Goal: Book appointment/travel/reservation

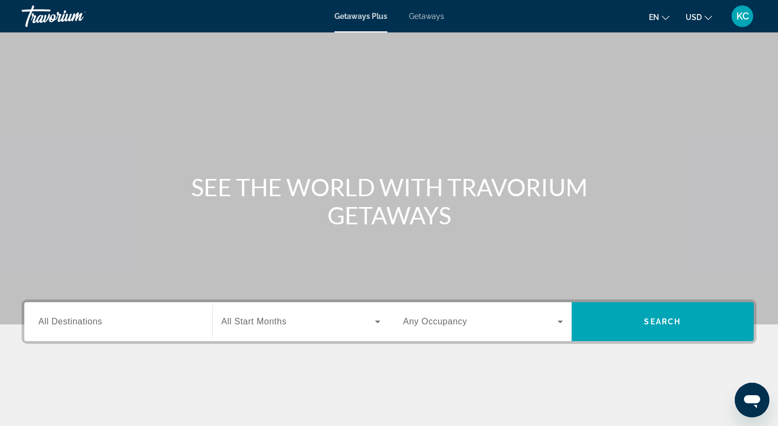
click at [153, 327] on input "Destination All Destinations" at bounding box center [118, 321] width 160 height 13
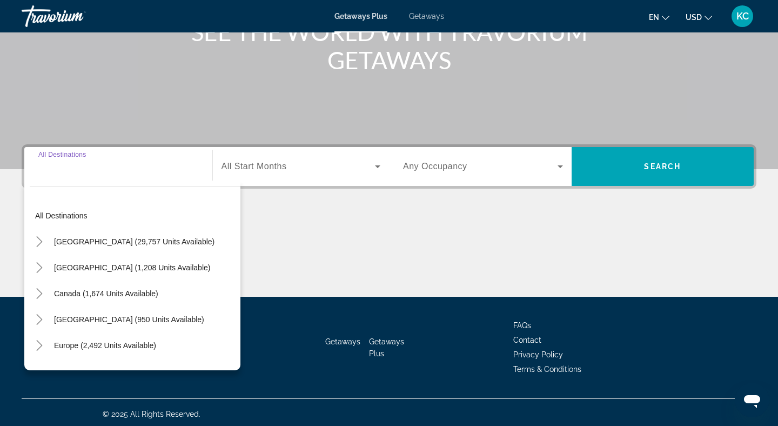
scroll to position [158, 0]
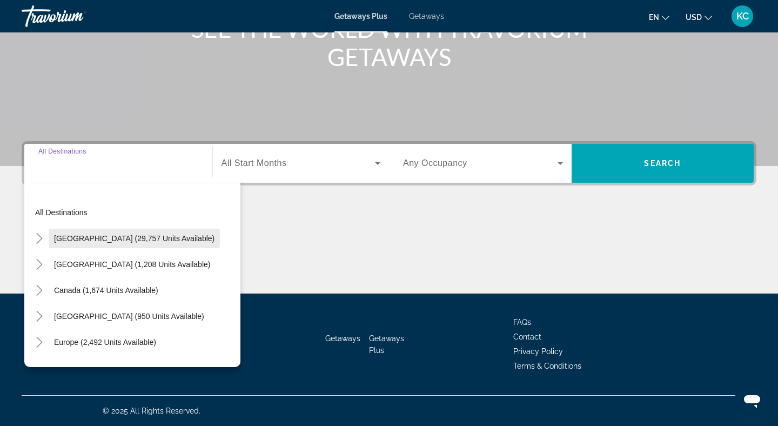
click at [145, 247] on span "Search widget" at bounding box center [134, 238] width 171 height 26
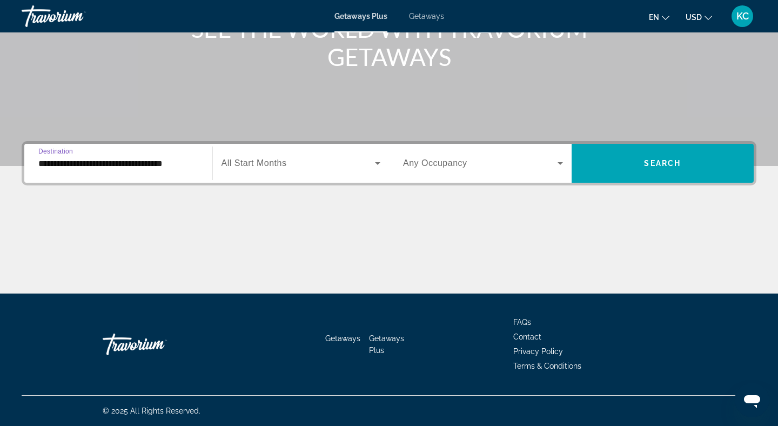
click at [164, 163] on input "**********" at bounding box center [118, 163] width 160 height 13
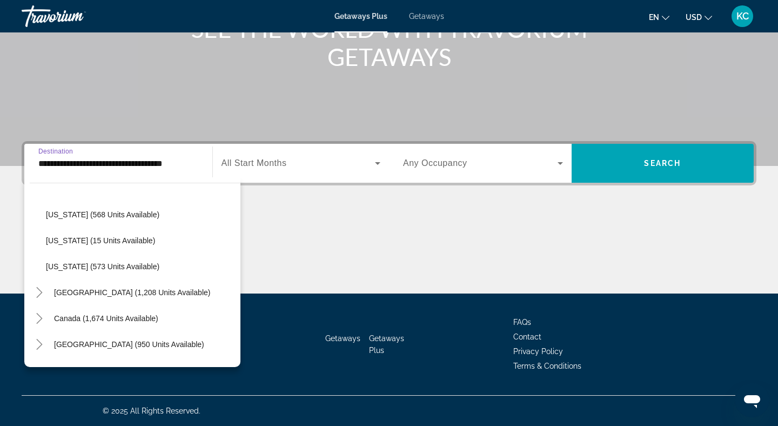
scroll to position [957, 0]
click at [120, 206] on span "Search widget" at bounding box center [141, 214] width 200 height 26
type input "**********"
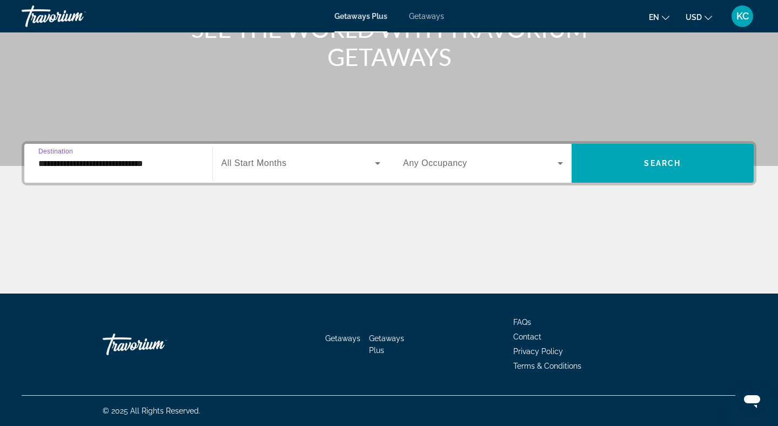
click at [284, 173] on div "Search widget" at bounding box center [300, 163] width 159 height 30
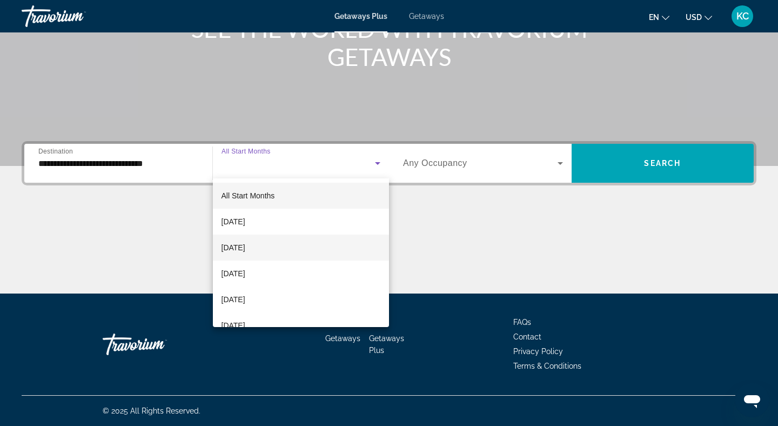
click at [287, 254] on mat-option "[DATE]" at bounding box center [301, 247] width 177 height 26
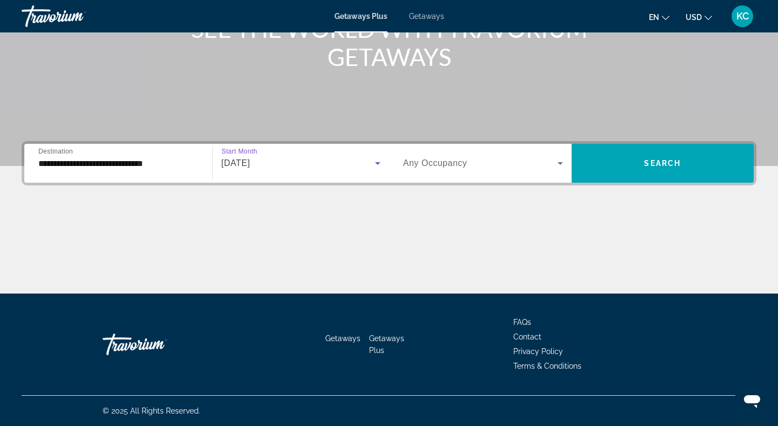
click at [455, 172] on div "Search widget" at bounding box center [483, 163] width 160 height 30
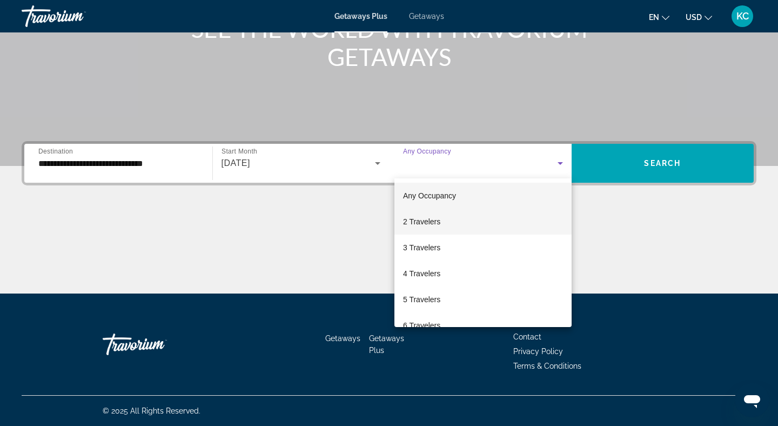
click at [449, 214] on mat-option "2 Travelers" at bounding box center [482, 221] width 177 height 26
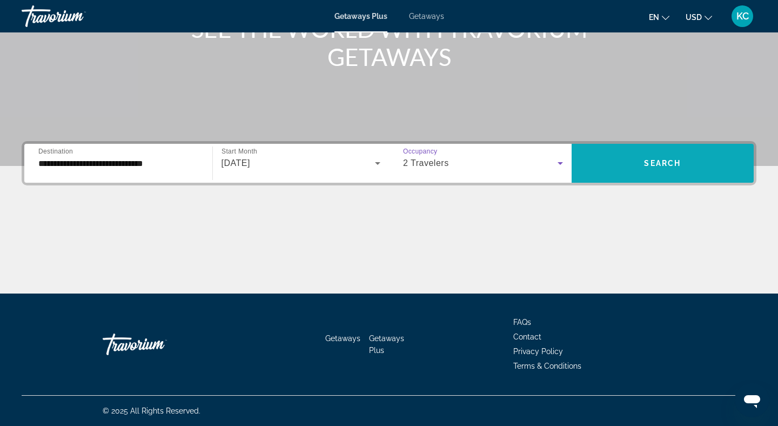
click at [652, 169] on span "Search widget" at bounding box center [662, 163] width 183 height 26
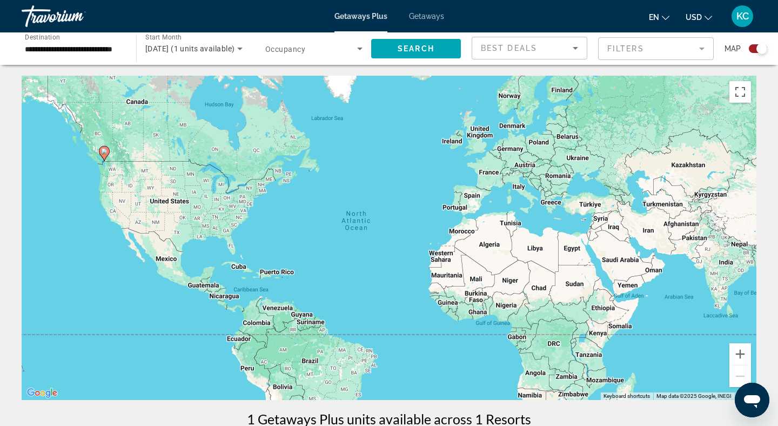
click at [232, 59] on div "October 2025 (1 units available)" at bounding box center [193, 48] width 97 height 30
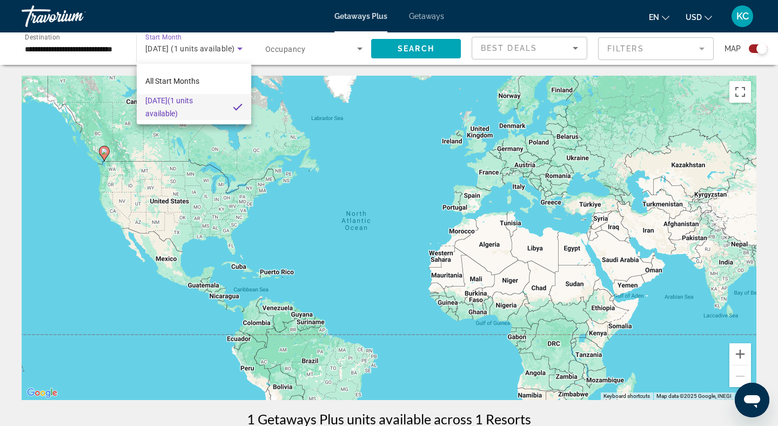
click at [284, 44] on div at bounding box center [389, 213] width 778 height 426
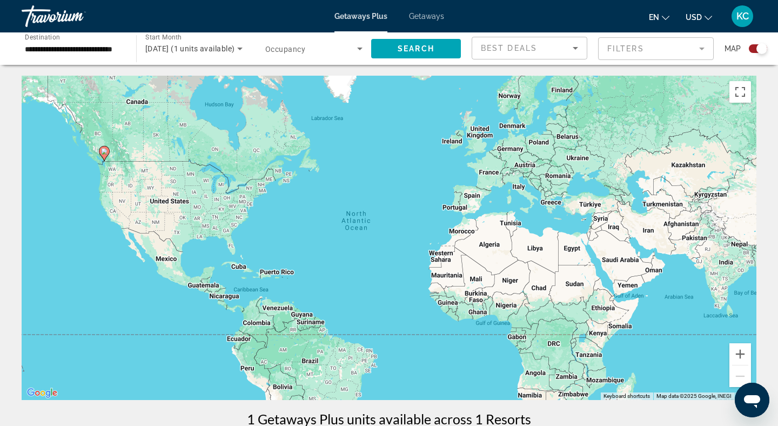
click at [104, 51] on input "**********" at bounding box center [73, 49] width 97 height 13
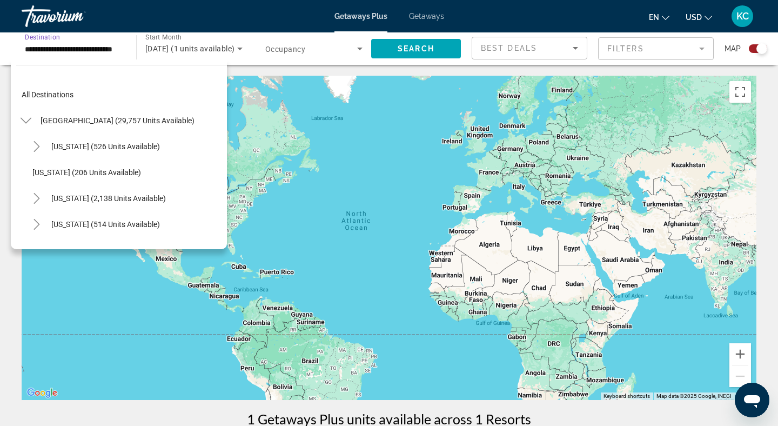
scroll to position [894, 0]
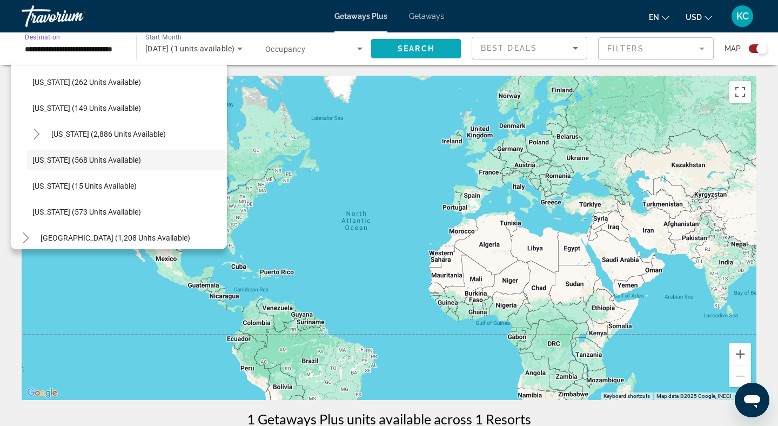
click at [391, 46] on span "Search widget" at bounding box center [416, 49] width 90 height 26
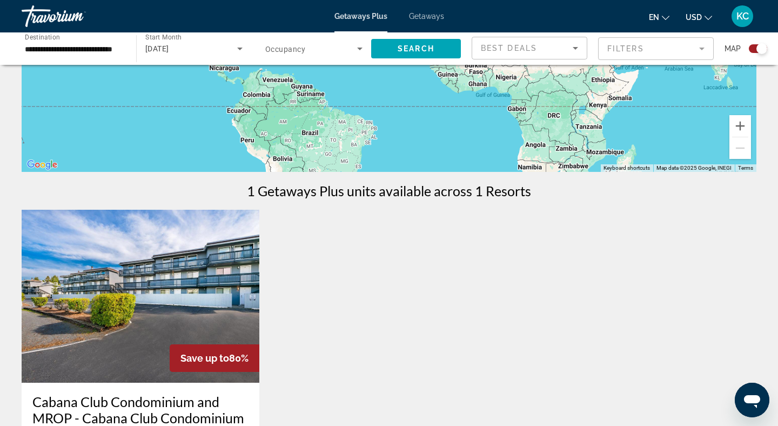
scroll to position [0, 0]
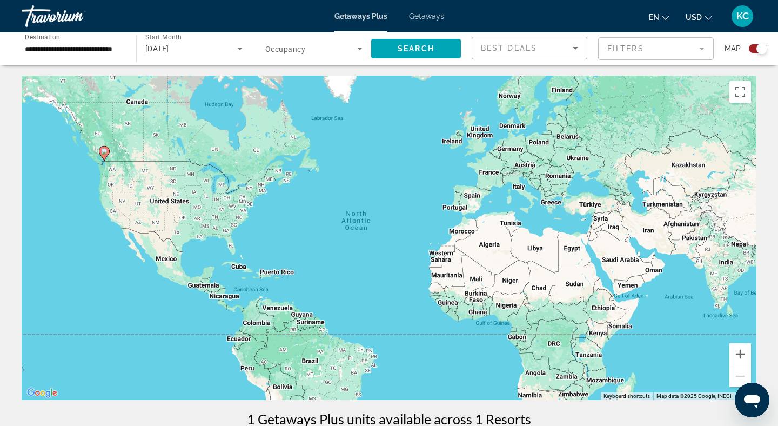
click at [169, 50] on span "[DATE]" at bounding box center [157, 48] width 24 height 9
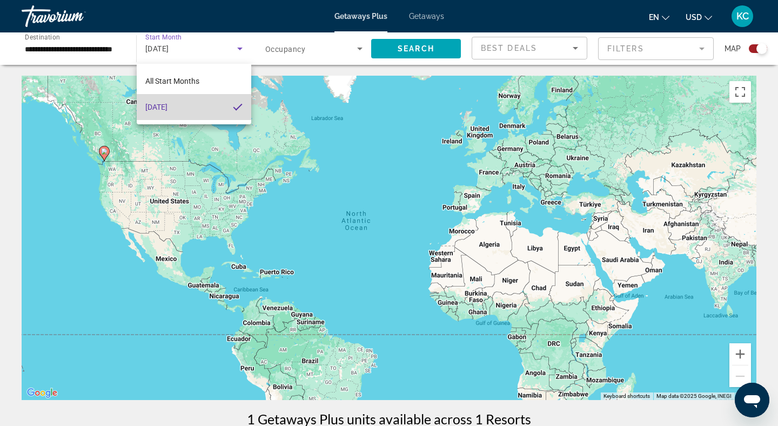
click at [167, 111] on span "[DATE]" at bounding box center [156, 106] width 22 height 13
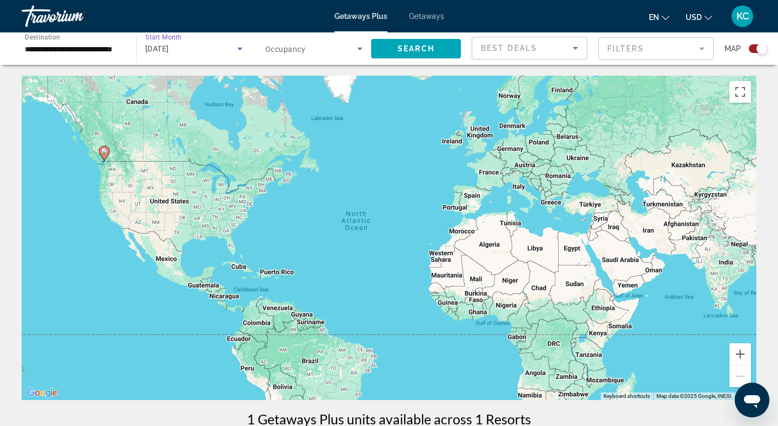
click at [199, 51] on div "[DATE]" at bounding box center [191, 48] width 92 height 13
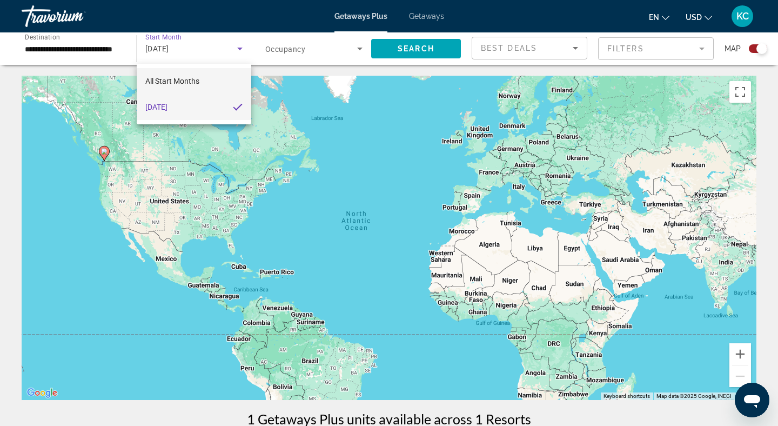
scroll to position [36, 0]
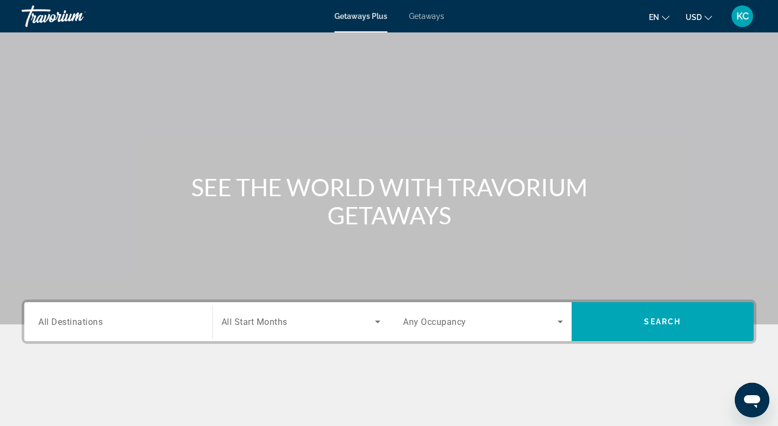
scroll to position [158, 0]
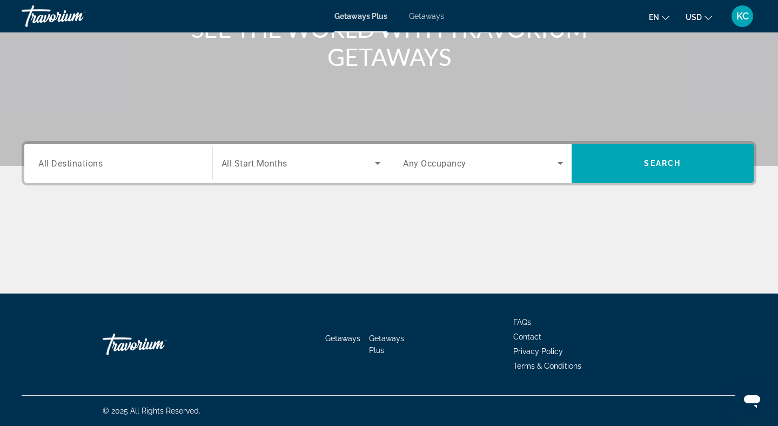
click at [118, 162] on input "Destination All Destinations" at bounding box center [118, 163] width 160 height 13
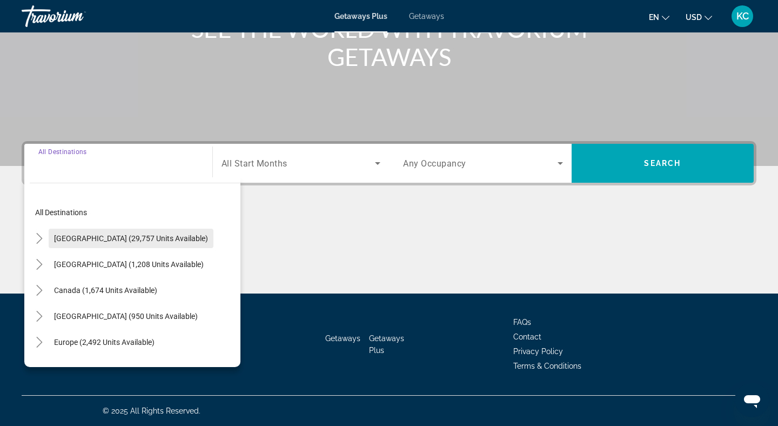
click at [121, 234] on span "[GEOGRAPHIC_DATA] (29,757 units available)" at bounding box center [131, 238] width 154 height 9
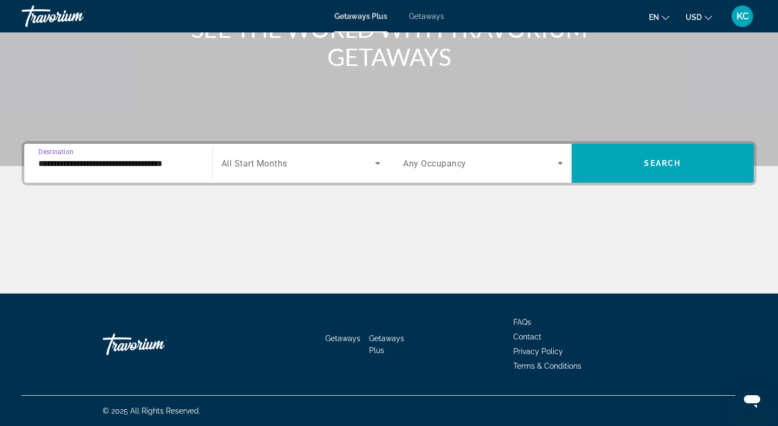
click at [122, 168] on input "**********" at bounding box center [118, 163] width 160 height 13
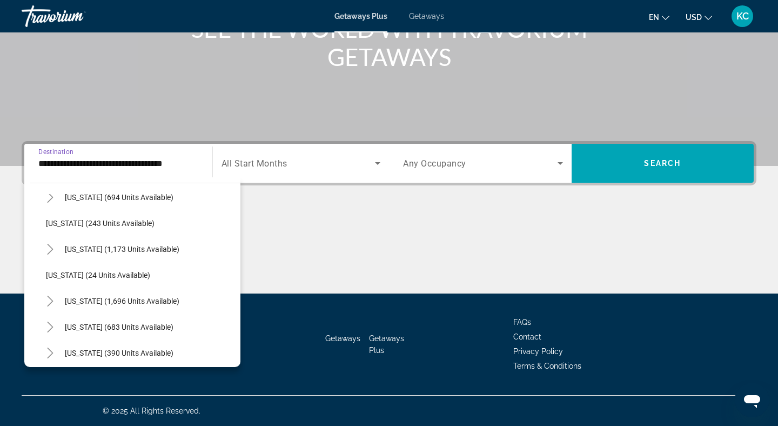
scroll to position [687, 0]
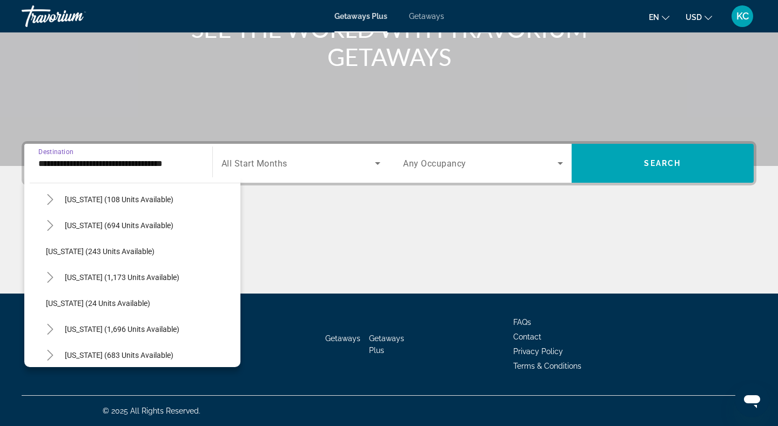
click at [79, 247] on span "[US_STATE] (243 units available)" at bounding box center [100, 251] width 109 height 9
type input "**********"
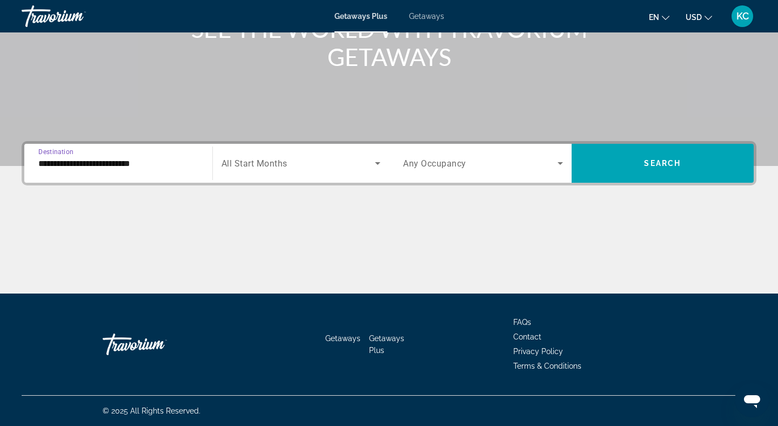
click at [289, 167] on span "Search widget" at bounding box center [298, 163] width 154 height 13
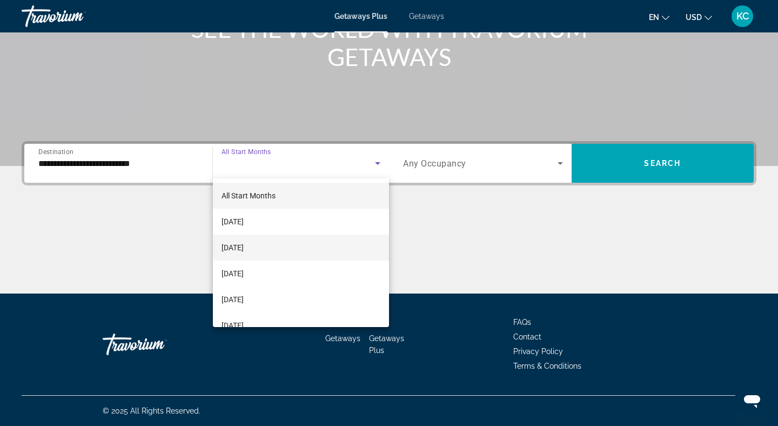
click at [293, 244] on mat-option "[DATE]" at bounding box center [301, 247] width 177 height 26
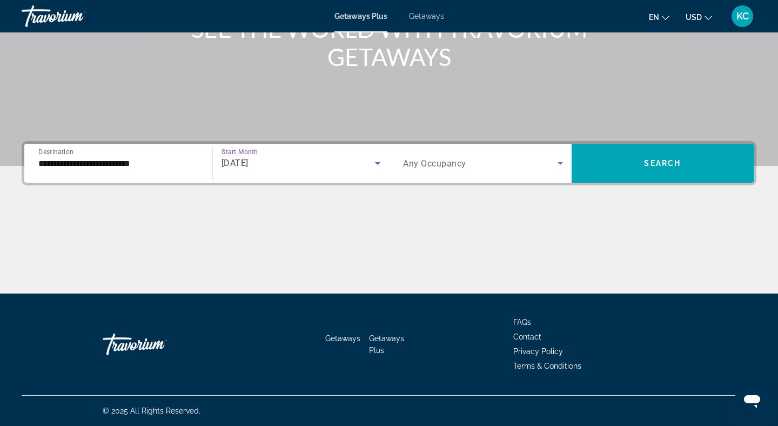
click at [534, 167] on span "Search widget" at bounding box center [480, 163] width 154 height 13
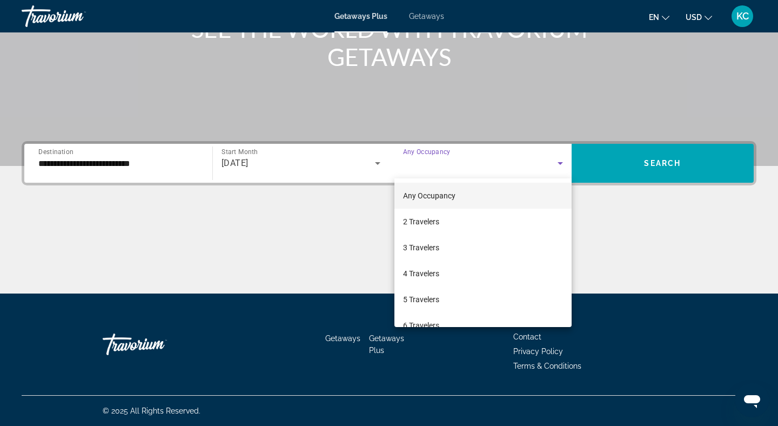
click at [592, 167] on div at bounding box center [389, 213] width 778 height 426
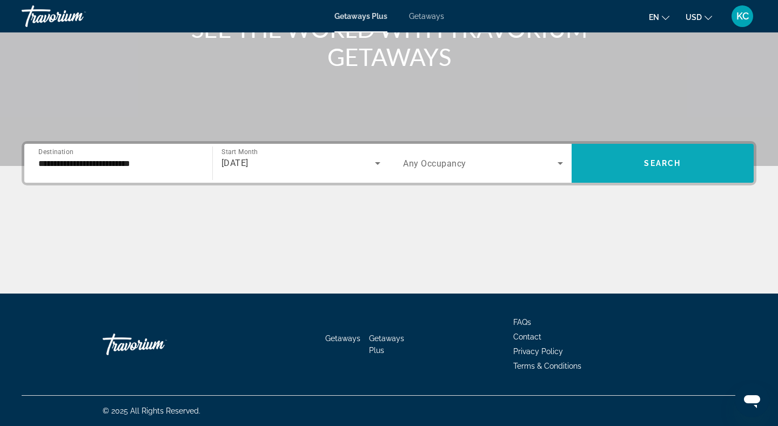
click at [605, 166] on span "Search widget" at bounding box center [662, 163] width 183 height 26
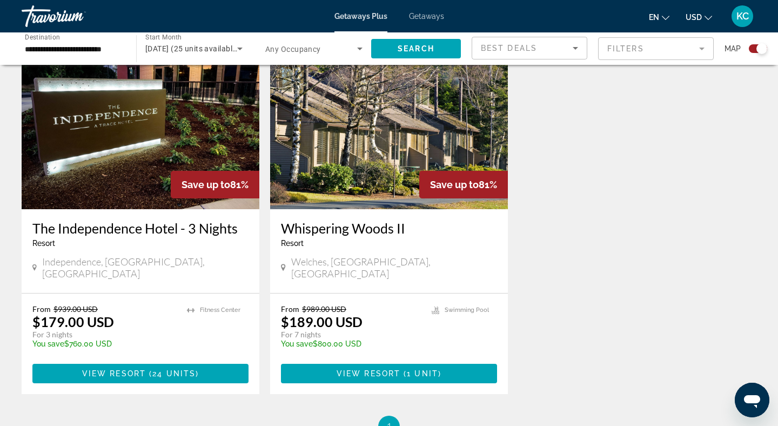
scroll to position [400, 0]
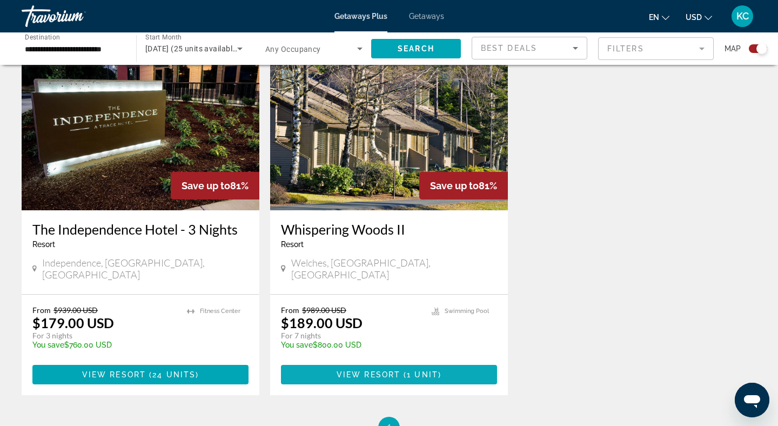
click at [377, 370] on span "View Resort" at bounding box center [368, 374] width 64 height 9
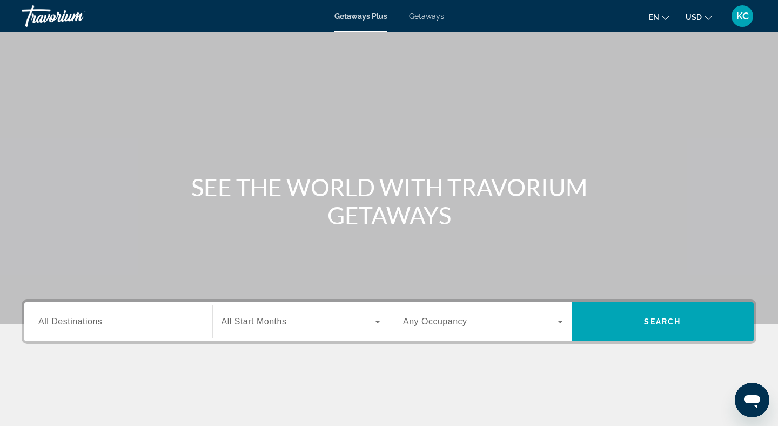
click at [153, 318] on input "Destination All Destinations" at bounding box center [118, 321] width 160 height 13
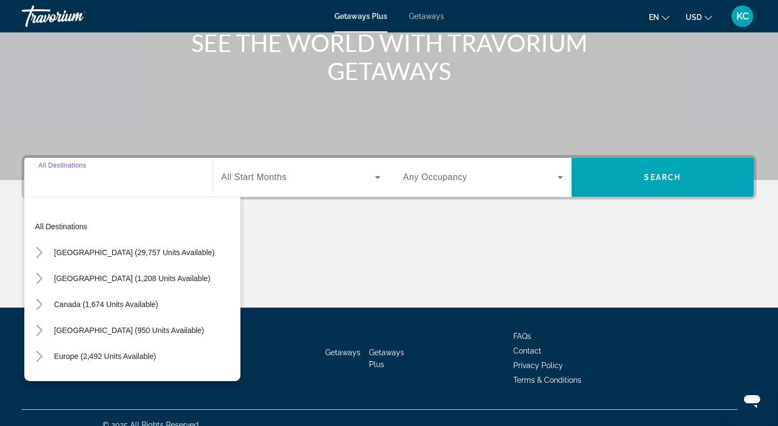
scroll to position [158, 0]
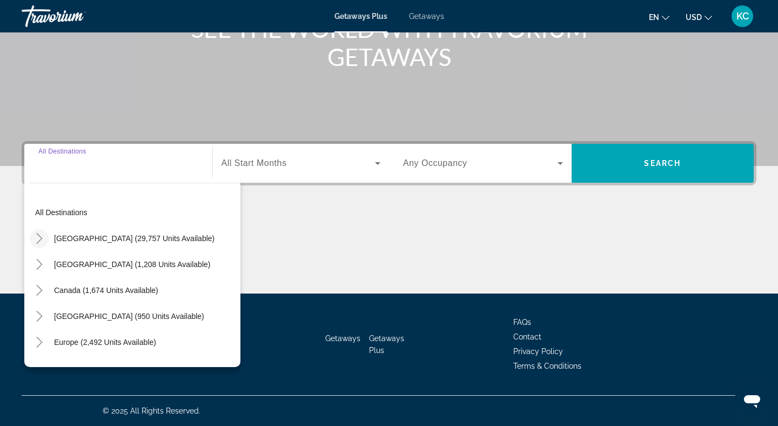
click at [42, 239] on icon "Toggle United States (29,757 units available)" at bounding box center [39, 238] width 11 height 11
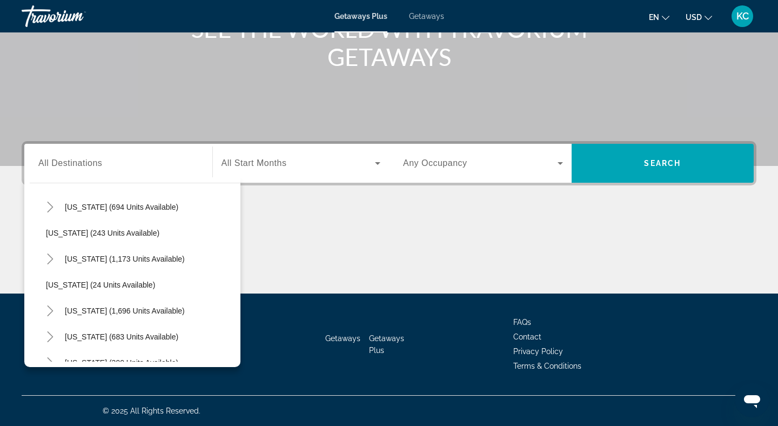
scroll to position [705, 0]
click at [93, 244] on span "Search widget" at bounding box center [141, 233] width 200 height 26
type input "**********"
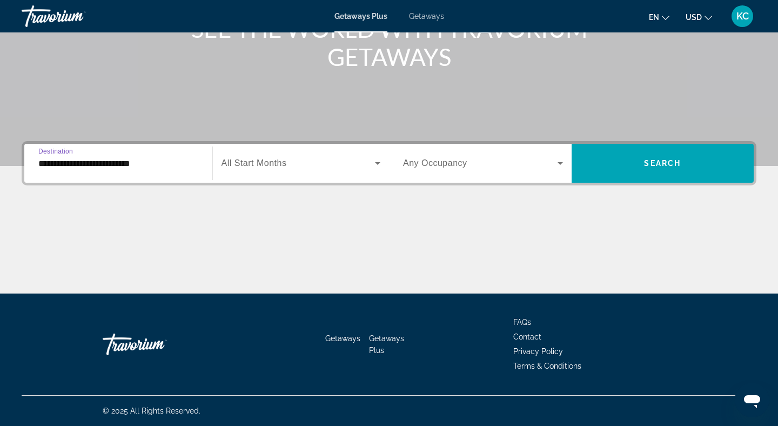
click at [287, 167] on span "Search widget" at bounding box center [298, 163] width 154 height 13
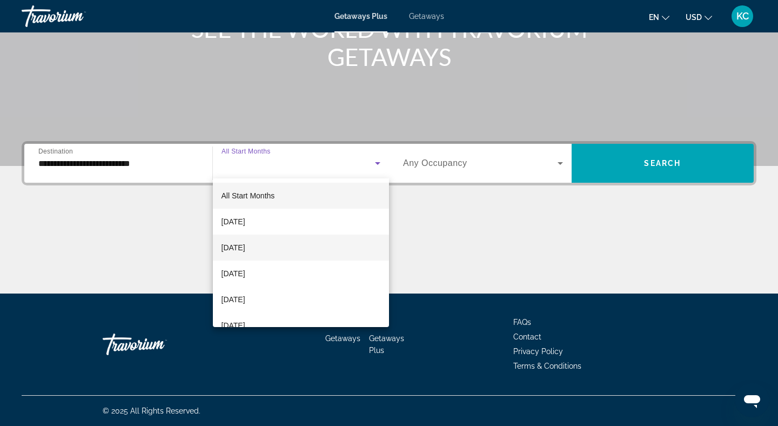
click at [308, 242] on mat-option "[DATE]" at bounding box center [301, 247] width 177 height 26
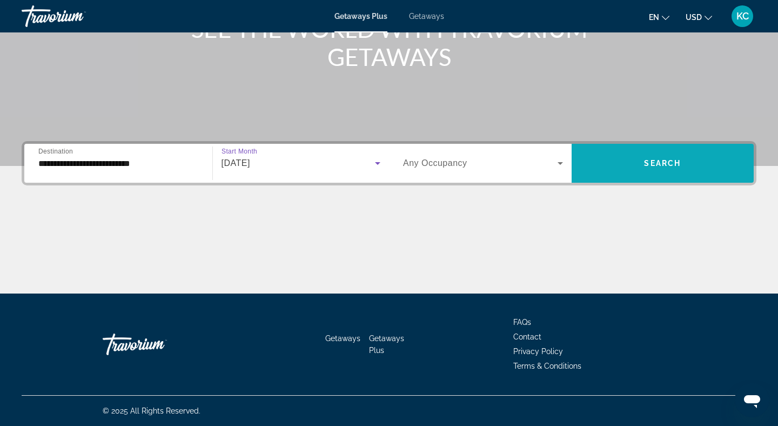
click at [577, 174] on span "Search widget" at bounding box center [662, 163] width 183 height 26
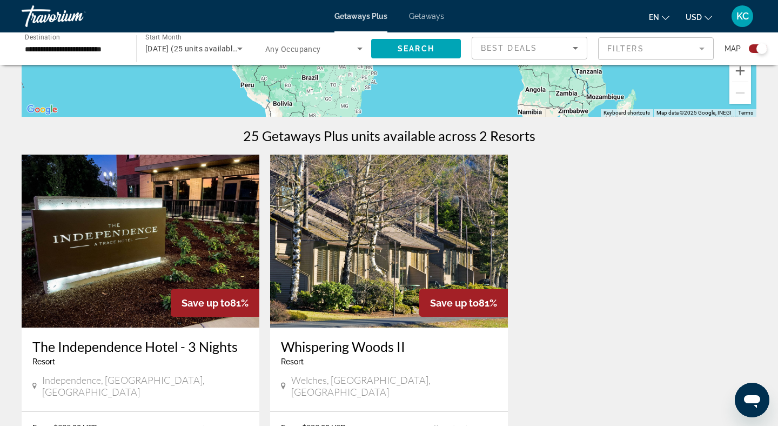
scroll to position [284, 0]
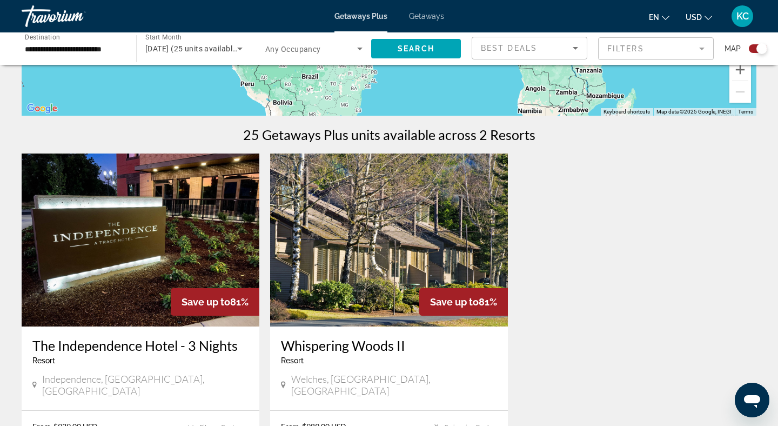
click at [127, 228] on img "Main content" at bounding box center [141, 239] width 238 height 173
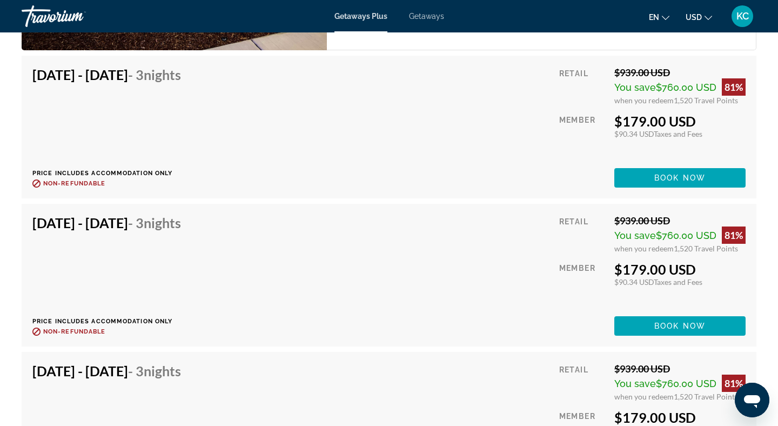
scroll to position [1935, 0]
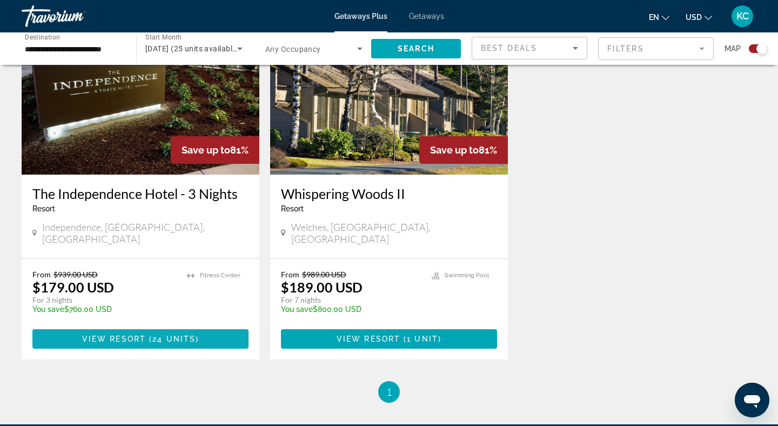
scroll to position [435, 0]
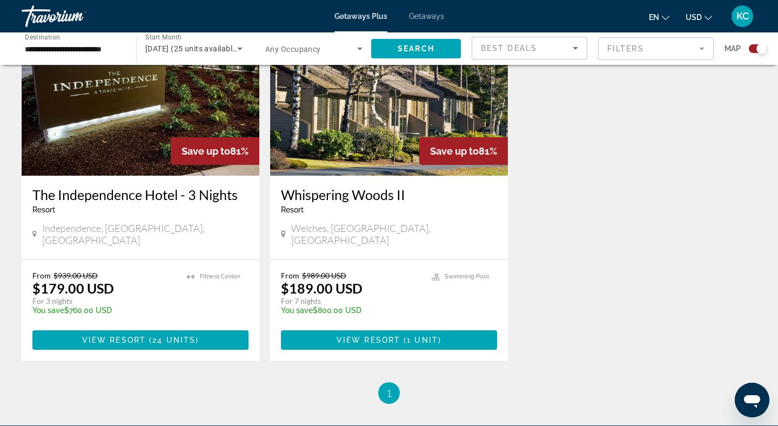
click at [357, 159] on img "Main content" at bounding box center [389, 89] width 238 height 173
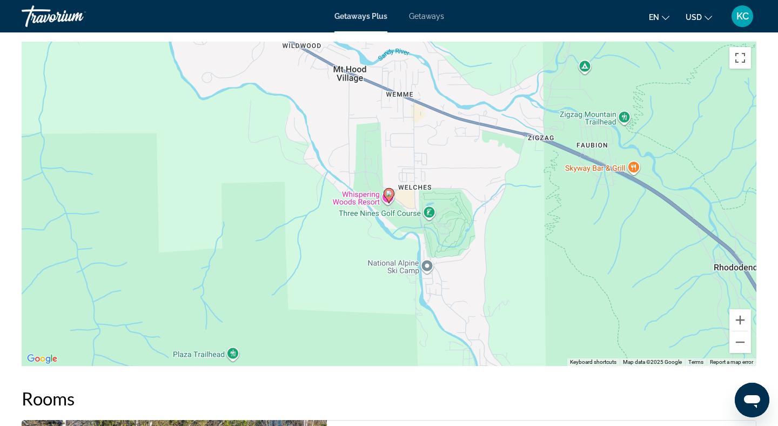
scroll to position [1204, 0]
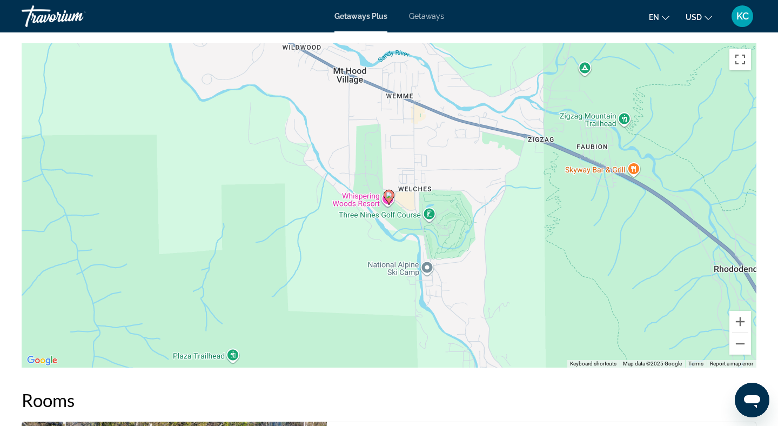
click at [367, 237] on div "To activate drag with keyboard, press Alt + Enter. Once in keyboard drag state,…" at bounding box center [389, 205] width 734 height 324
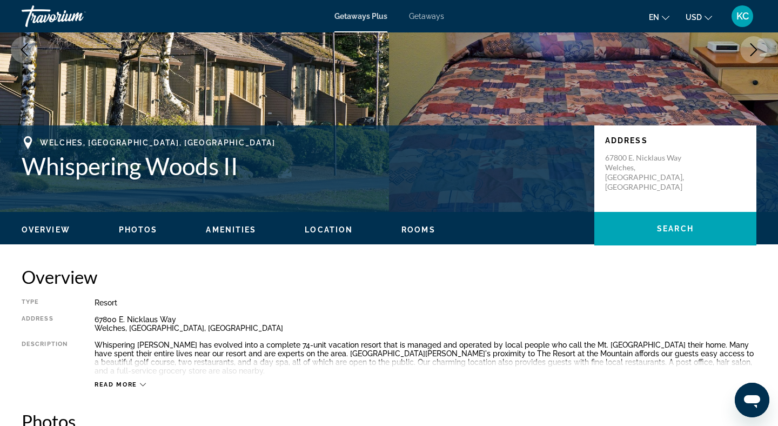
scroll to position [122, 0]
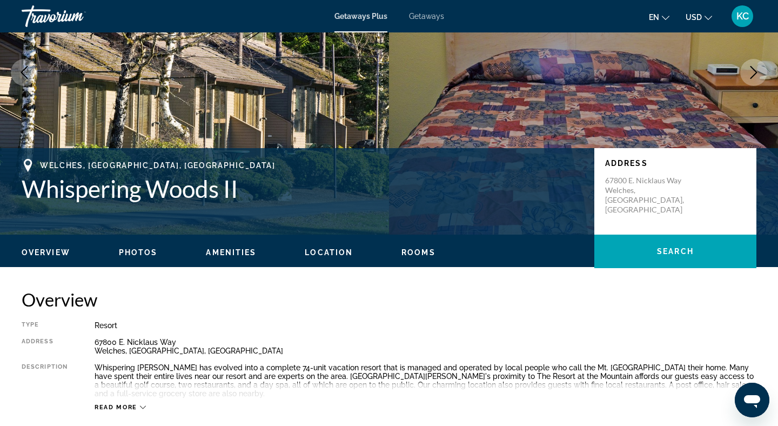
click at [153, 257] on button "Photos" at bounding box center [138, 252] width 39 height 10
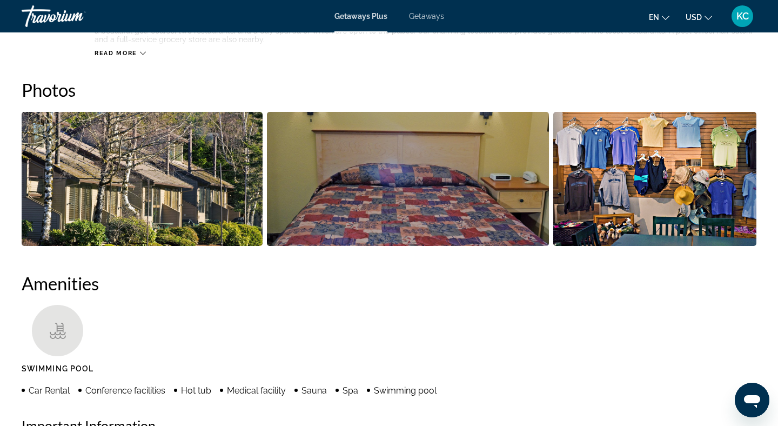
scroll to position [490, 0]
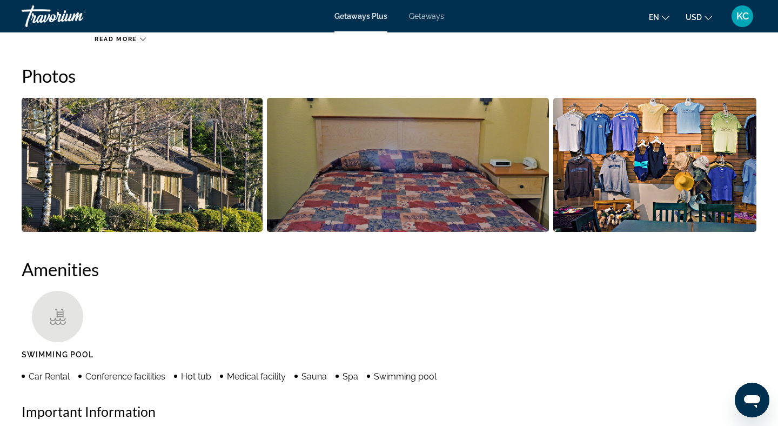
click at [196, 201] on img "Open full-screen image slider" at bounding box center [142, 165] width 241 height 134
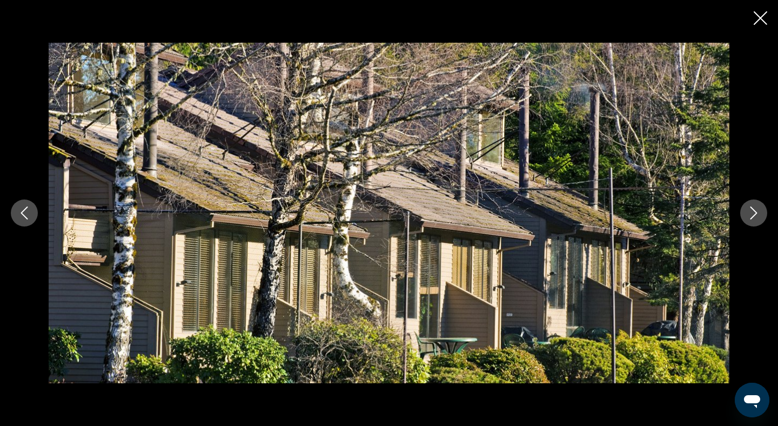
click at [746, 211] on button "Next image" at bounding box center [753, 212] width 27 height 27
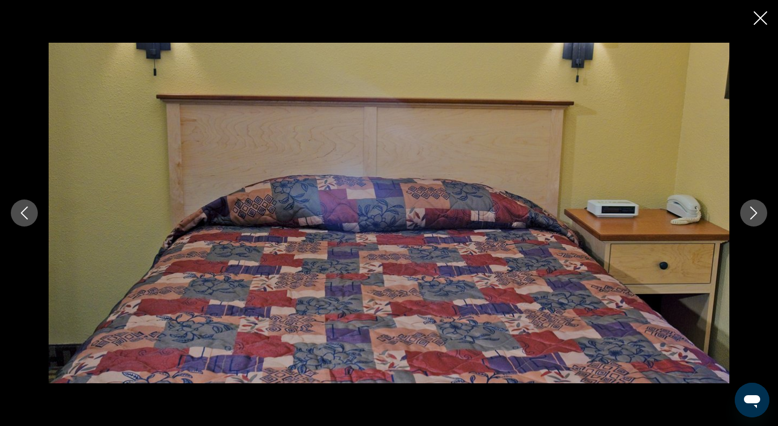
click at [746, 211] on button "Next image" at bounding box center [753, 212] width 27 height 27
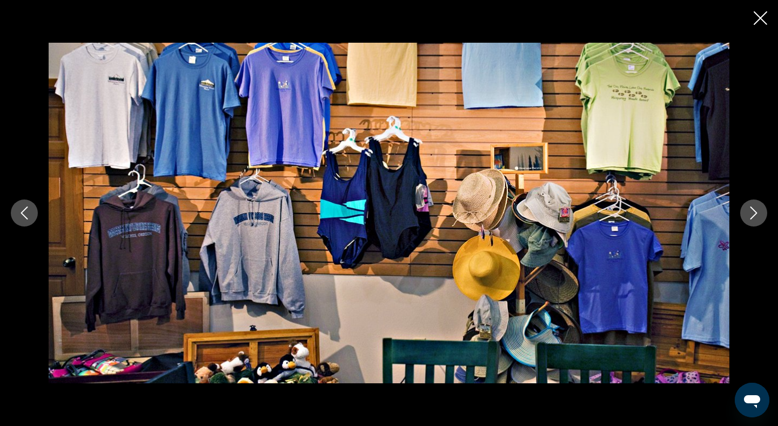
click at [746, 211] on button "Next image" at bounding box center [753, 212] width 27 height 27
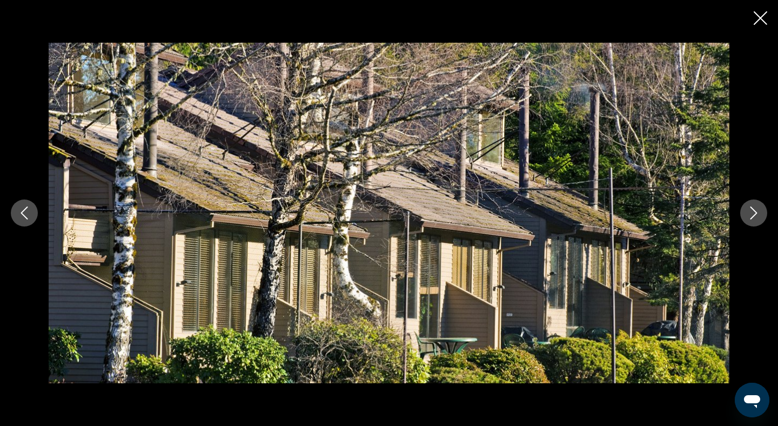
click at [746, 211] on button "Next image" at bounding box center [753, 212] width 27 height 27
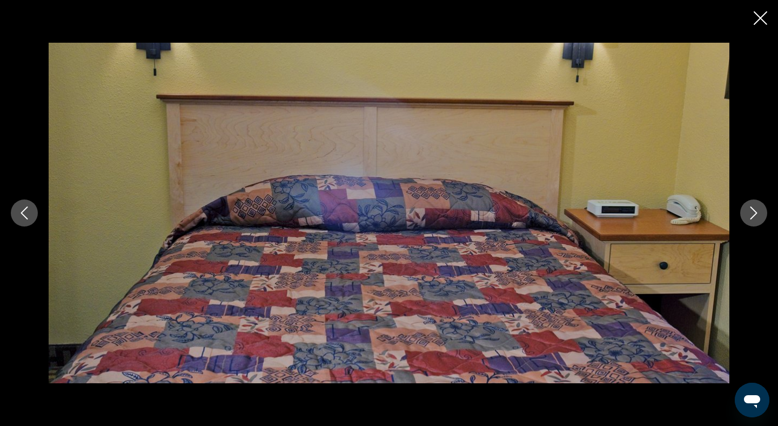
click at [145, 32] on div "prev next" at bounding box center [389, 213] width 778 height 426
click at [37, 35] on div "prev next" at bounding box center [389, 213] width 778 height 426
click at [755, 22] on icon "Close slideshow" at bounding box center [760, 18] width 14 height 14
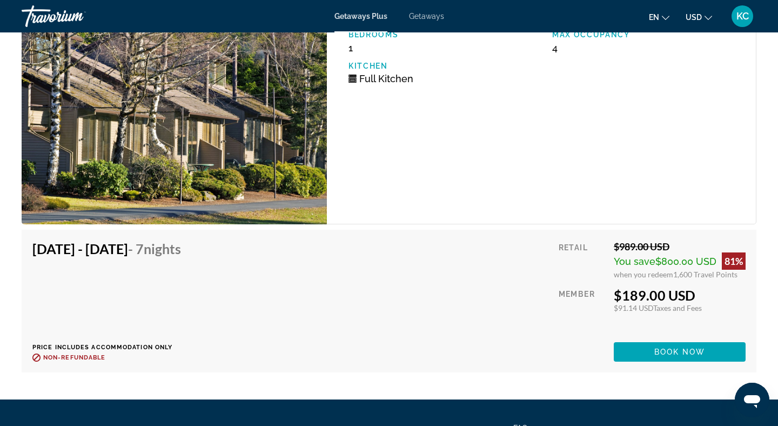
scroll to position [1635, 0]
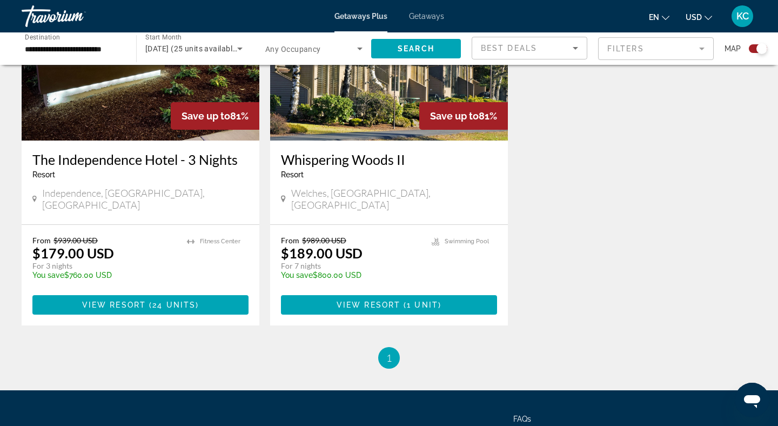
scroll to position [470, 0]
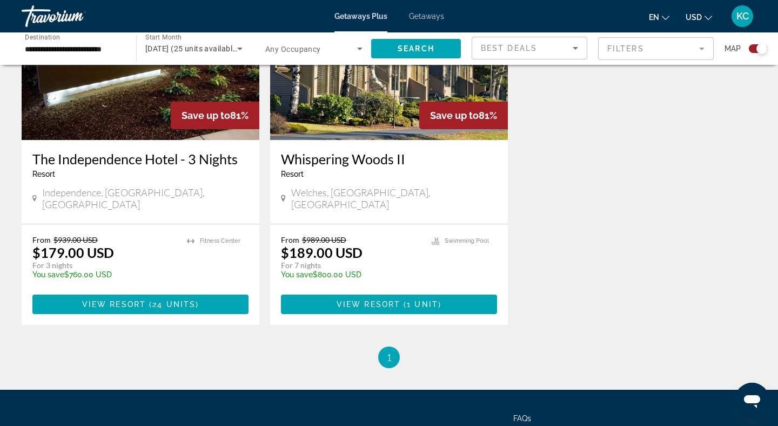
click at [241, 50] on icon "Search widget" at bounding box center [239, 48] width 13 height 13
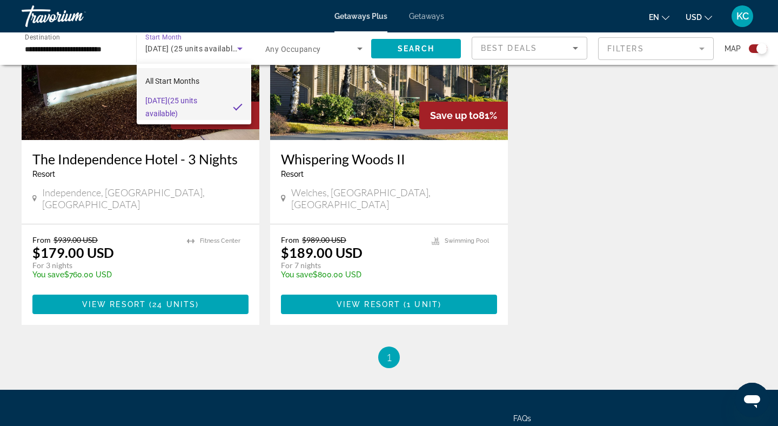
click at [220, 87] on mat-option "All Start Months" at bounding box center [194, 81] width 114 height 26
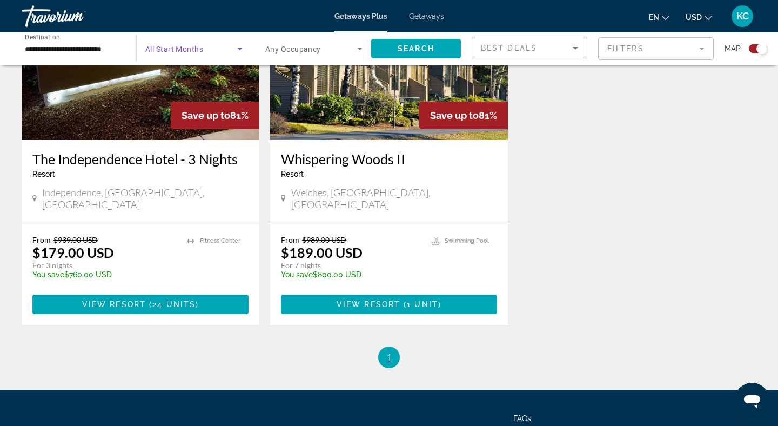
click at [220, 50] on span "Search widget" at bounding box center [191, 48] width 92 height 13
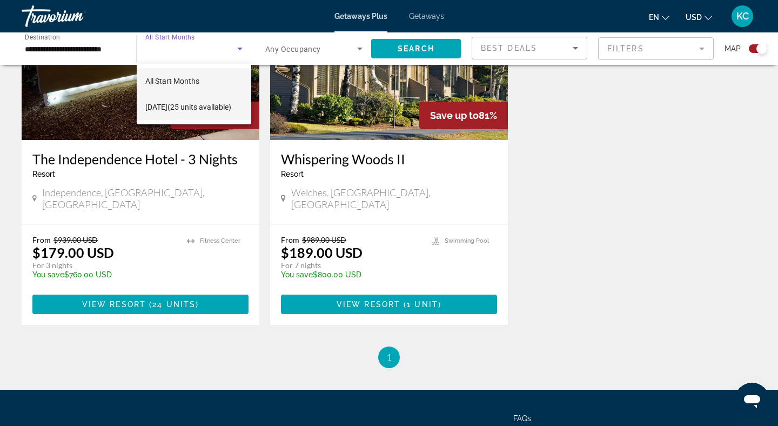
click at [211, 111] on span "[DATE] (25 units available)" at bounding box center [188, 106] width 86 height 13
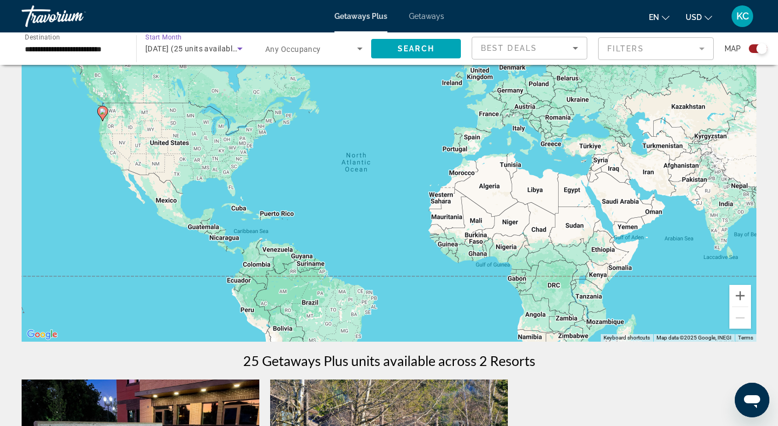
scroll to position [0, 0]
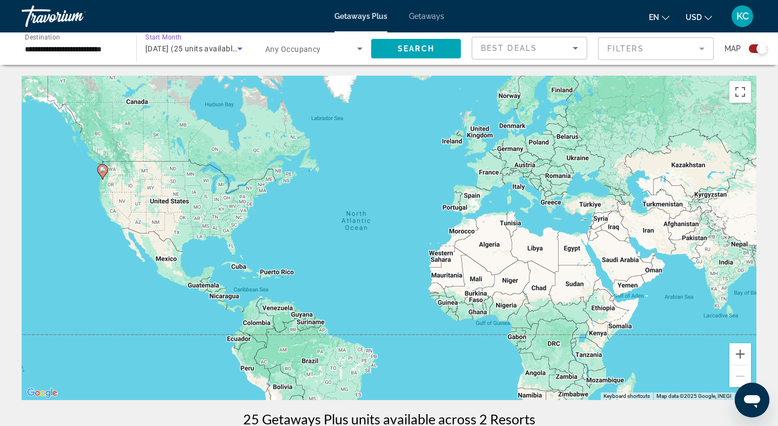
click at [361, 49] on icon "Search widget" at bounding box center [359, 48] width 13 height 13
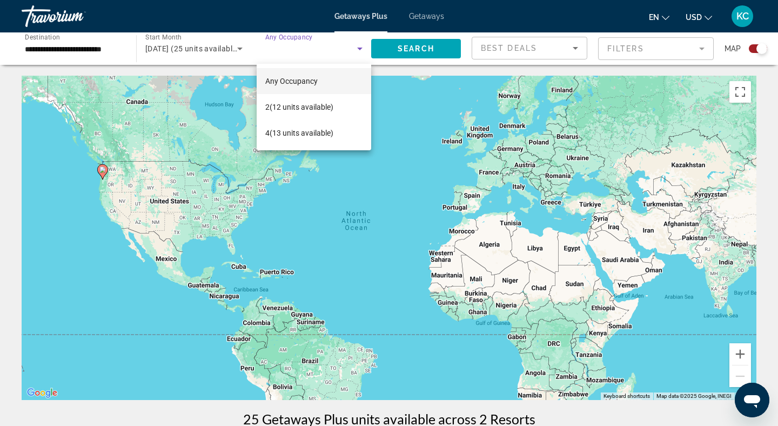
click at [361, 49] on div at bounding box center [389, 213] width 778 height 426
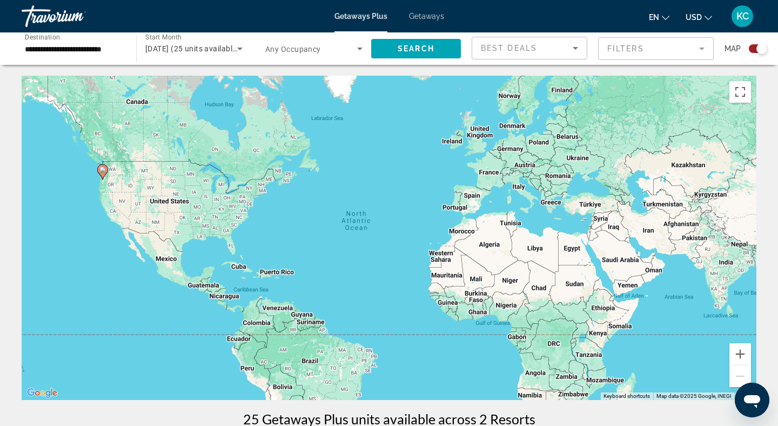
click at [240, 50] on icon "Search widget" at bounding box center [239, 48] width 13 height 13
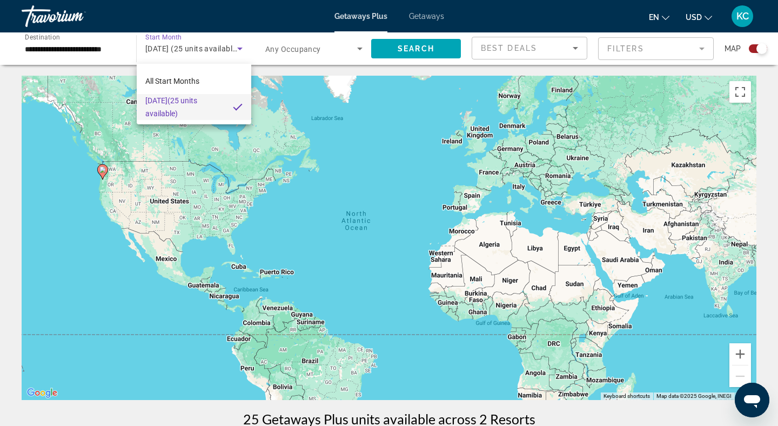
click at [285, 11] on div at bounding box center [389, 213] width 778 height 426
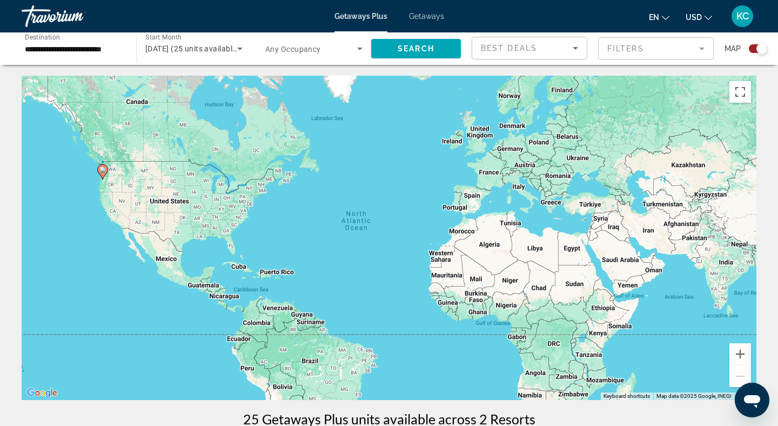
click at [417, 19] on span "Getaways" at bounding box center [426, 16] width 35 height 9
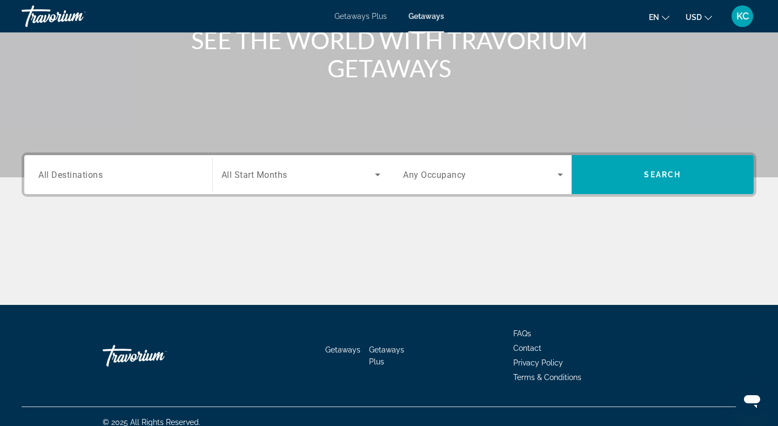
click at [147, 189] on div "Search widget" at bounding box center [118, 174] width 160 height 31
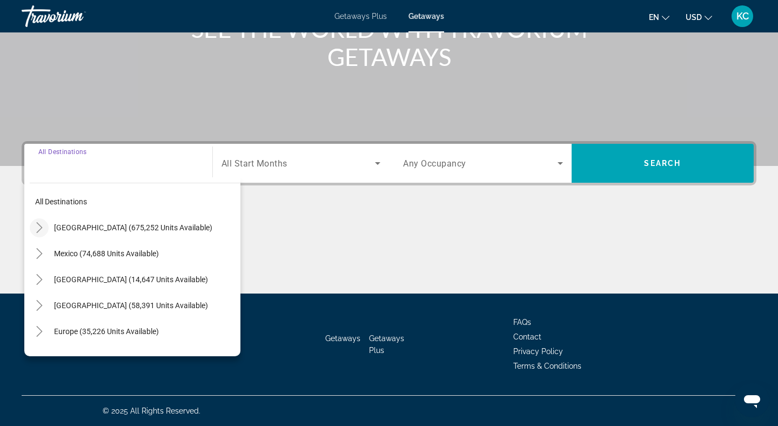
click at [42, 226] on icon "Toggle United States (675,252 units available)" at bounding box center [39, 227] width 11 height 11
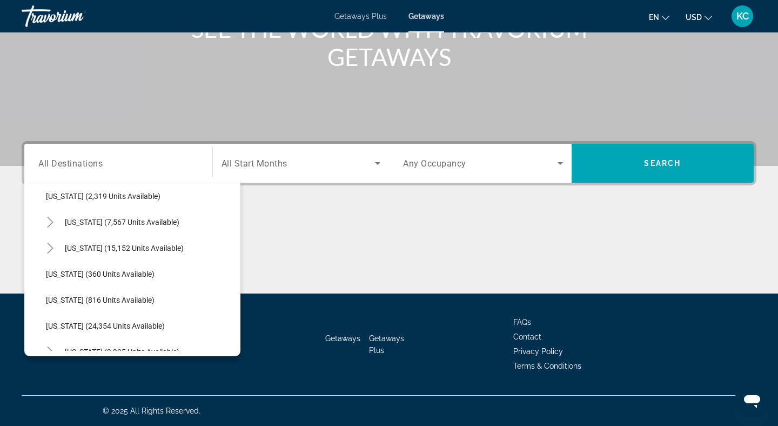
scroll to position [758, 0]
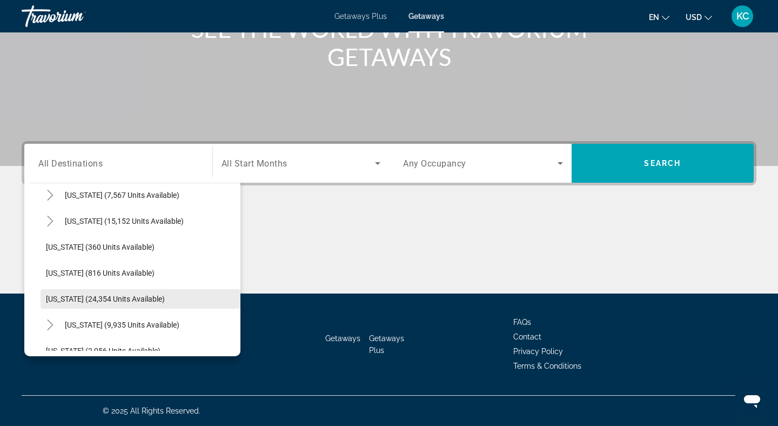
click at [86, 294] on span "[US_STATE] (24,354 units available)" at bounding box center [105, 298] width 119 height 9
type input "**********"
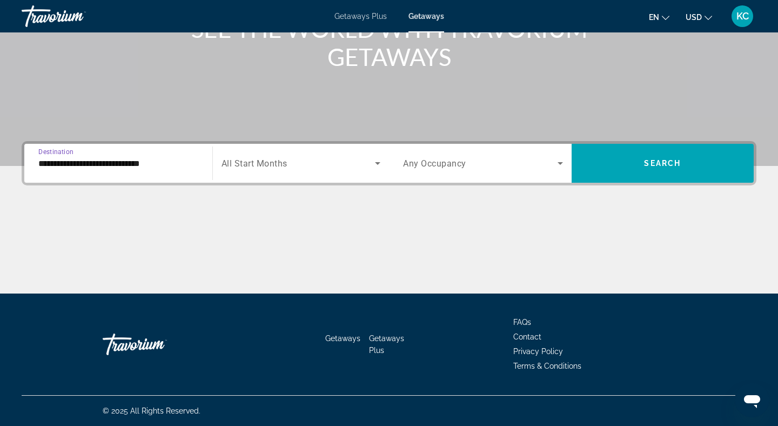
click at [306, 154] on div "Search widget" at bounding box center [300, 163] width 159 height 30
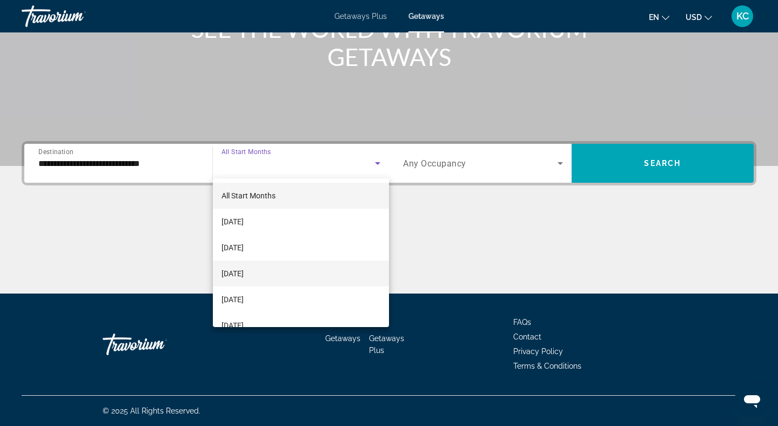
click at [284, 264] on mat-option "[DATE]" at bounding box center [301, 273] width 177 height 26
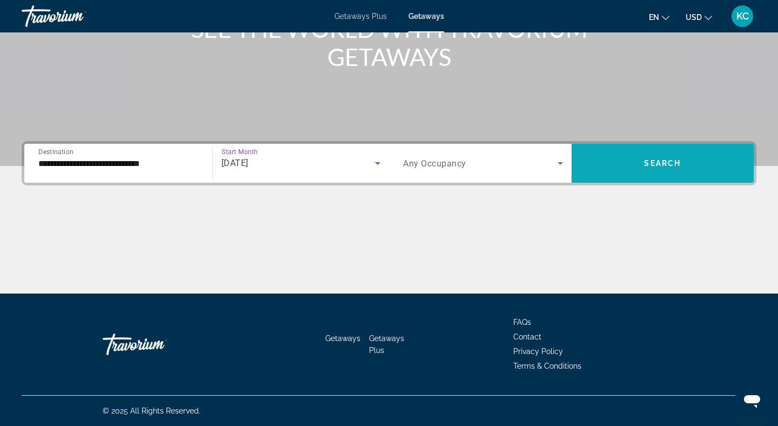
click at [603, 170] on span "Search widget" at bounding box center [662, 163] width 183 height 26
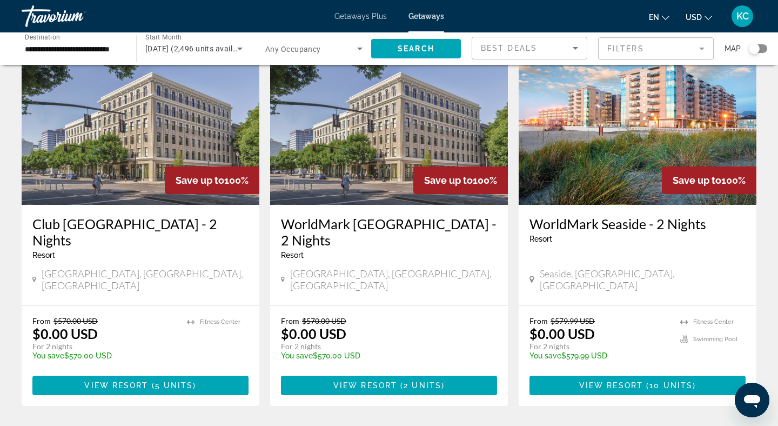
scroll to position [72, 0]
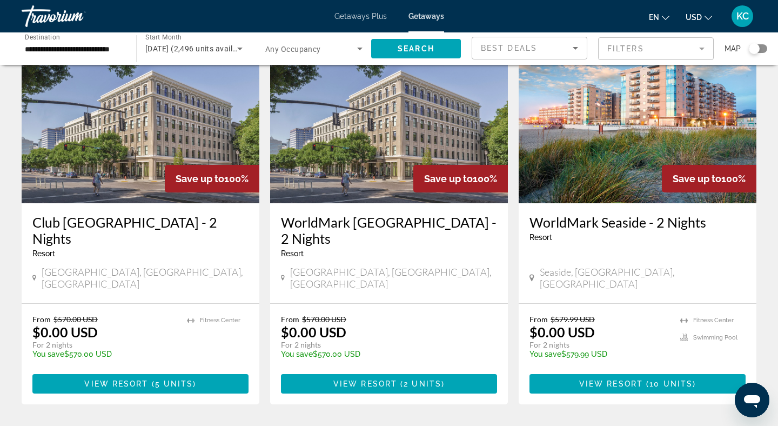
click at [548, 230] on h3 "WorldMark Seaside - 2 Nights" at bounding box center [637, 222] width 216 height 16
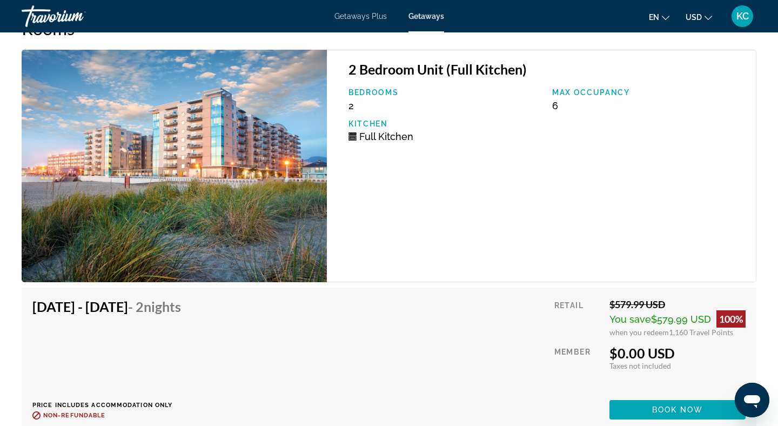
scroll to position [2140, 0]
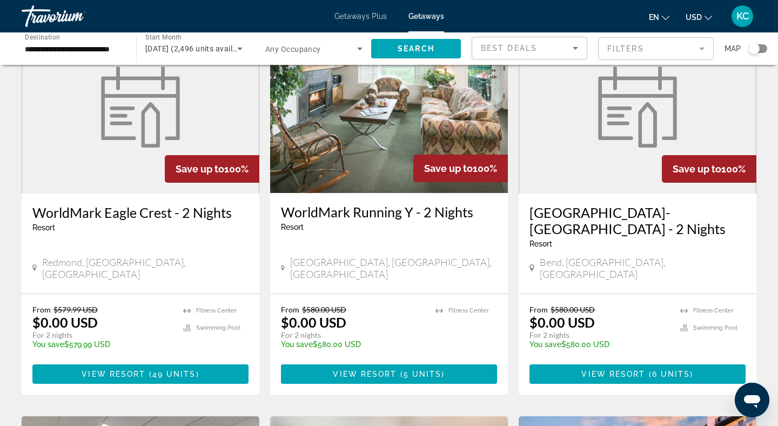
scroll to position [479, 0]
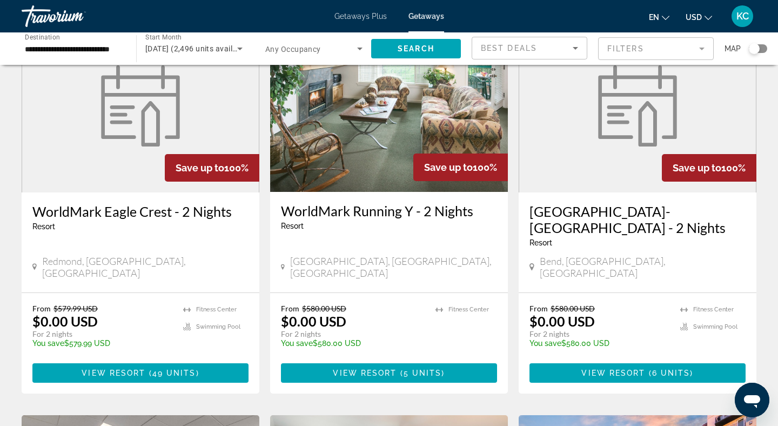
click at [544, 214] on h3 "[GEOGRAPHIC_DATA]-[GEOGRAPHIC_DATA] - 2 Nights" at bounding box center [637, 219] width 216 height 32
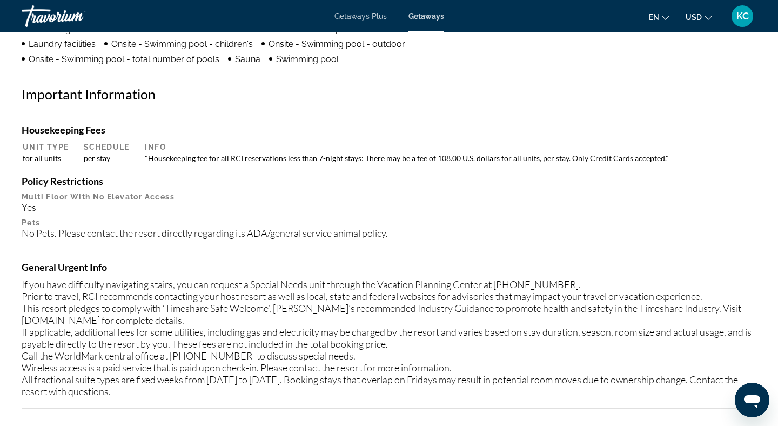
scroll to position [367, 0]
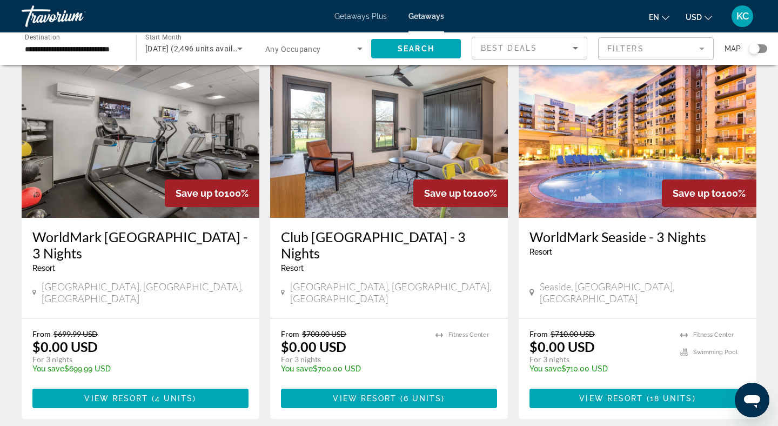
scroll to position [849, 0]
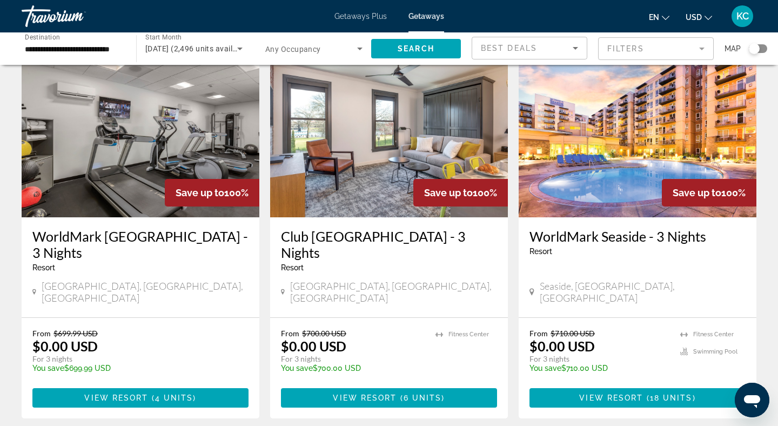
click at [590, 247] on div "Resort - This is an adults only resort" at bounding box center [637, 251] width 216 height 9
click at [565, 228] on h3 "WorldMark Seaside - 3 Nights" at bounding box center [637, 236] width 216 height 16
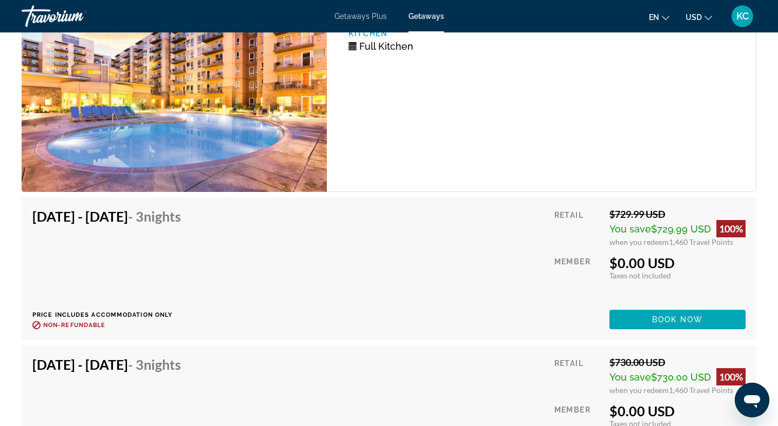
scroll to position [2032, 0]
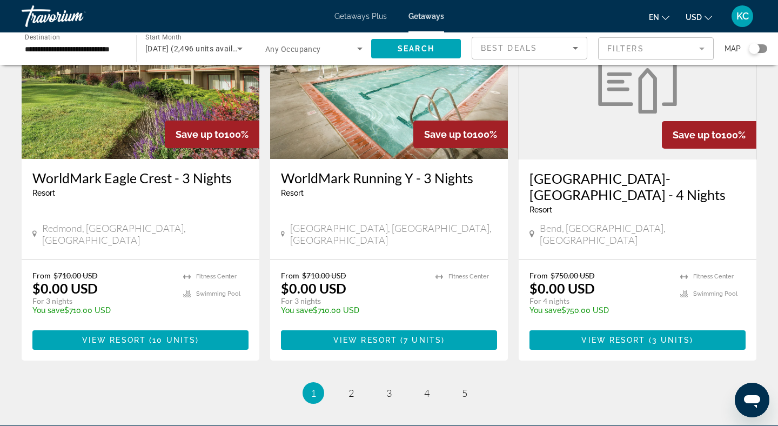
scroll to position [1304, 0]
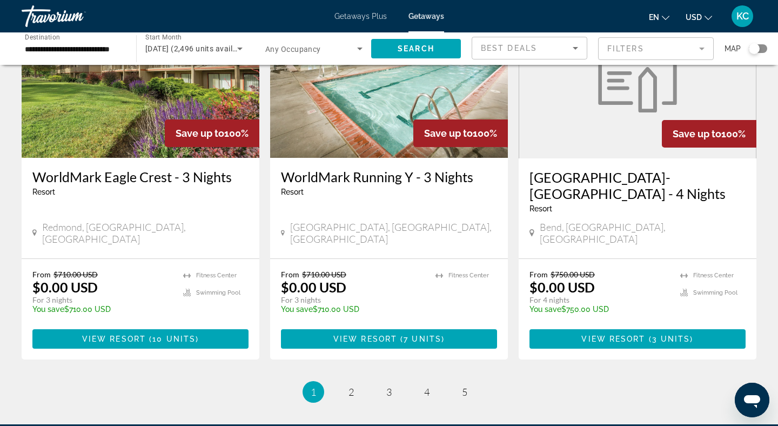
click at [562, 169] on h3 "[GEOGRAPHIC_DATA]-[GEOGRAPHIC_DATA] - 4 Nights" at bounding box center [637, 185] width 216 height 32
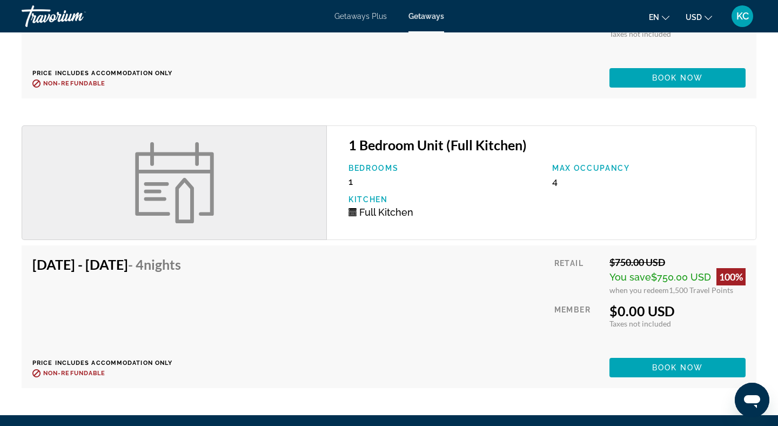
scroll to position [1599, 0]
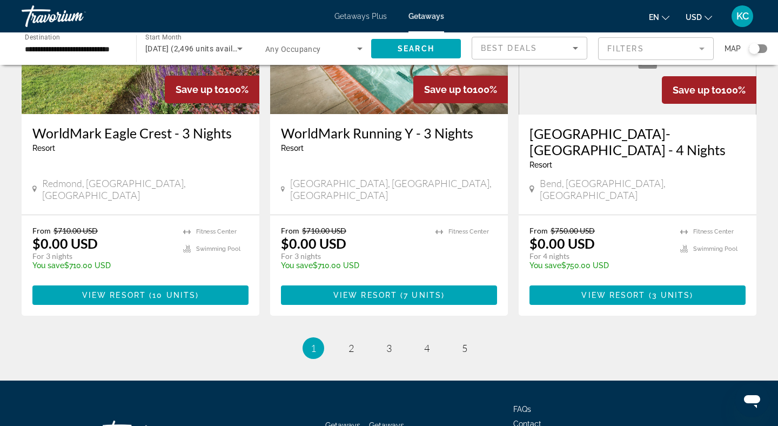
scroll to position [1347, 0]
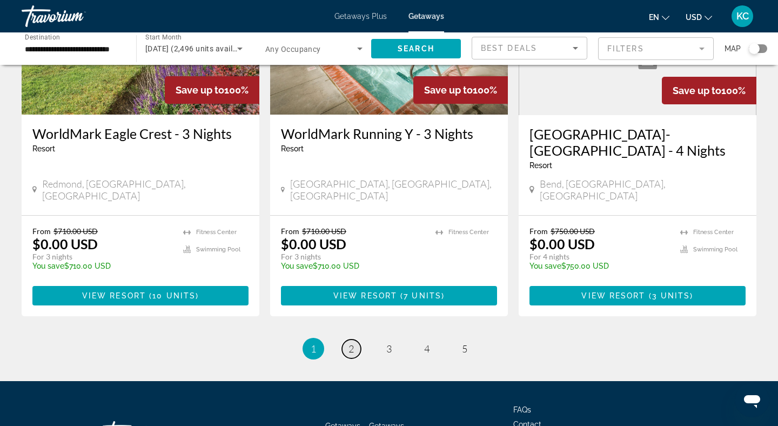
click at [354, 339] on link "page 2" at bounding box center [351, 348] width 19 height 19
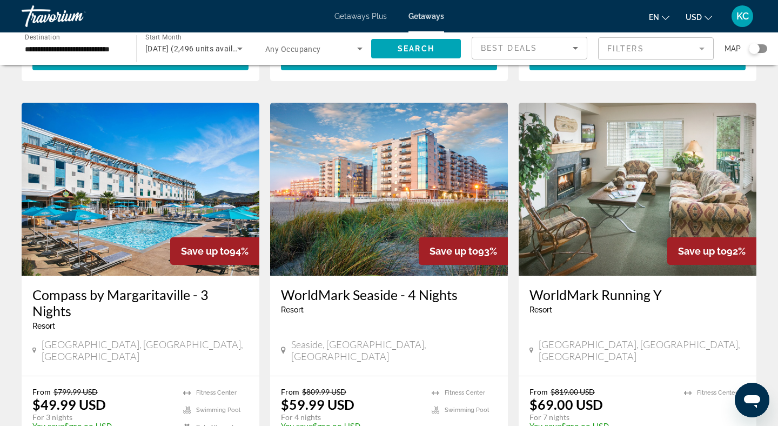
scroll to position [414, 0]
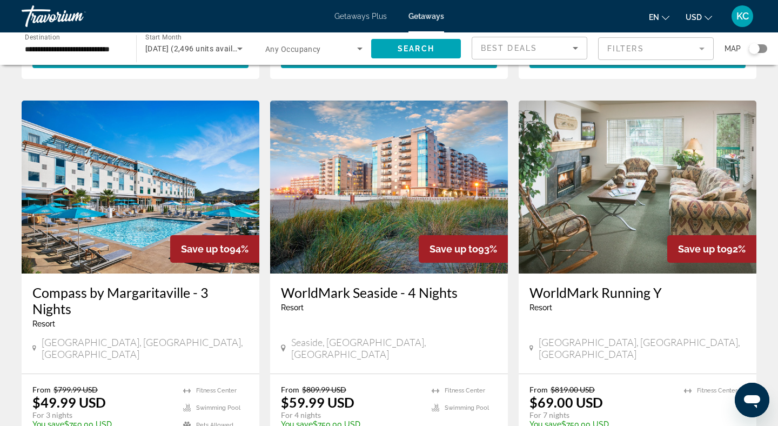
click at [334, 284] on h3 "WorldMark Seaside - 4 Nights" at bounding box center [389, 292] width 216 height 16
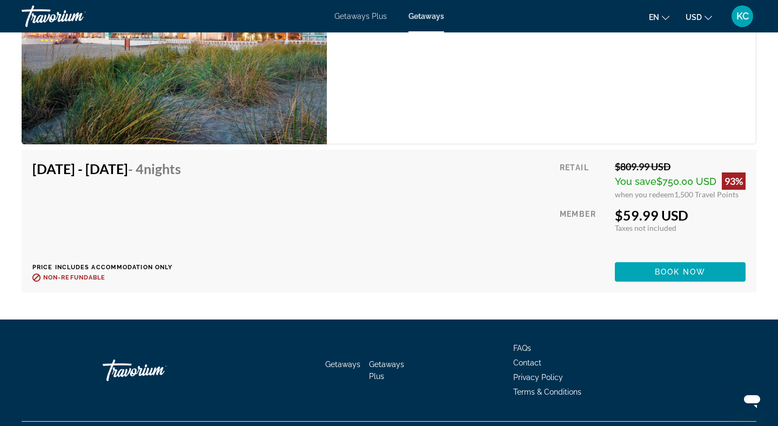
scroll to position [2293, 0]
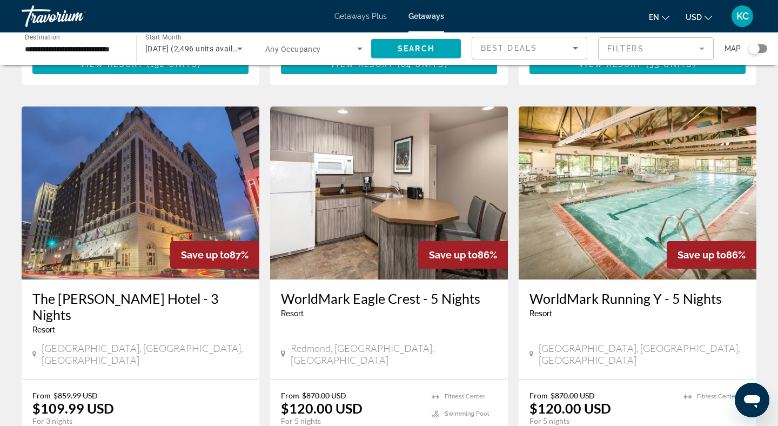
scroll to position [1204, 0]
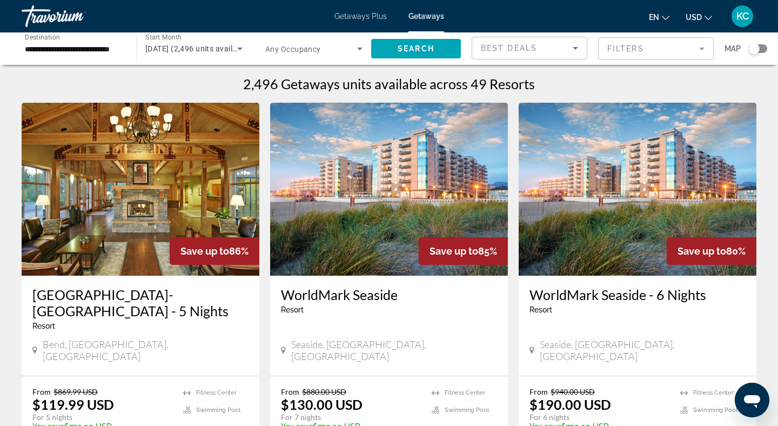
click at [39, 51] on input "**********" at bounding box center [73, 49] width 97 height 13
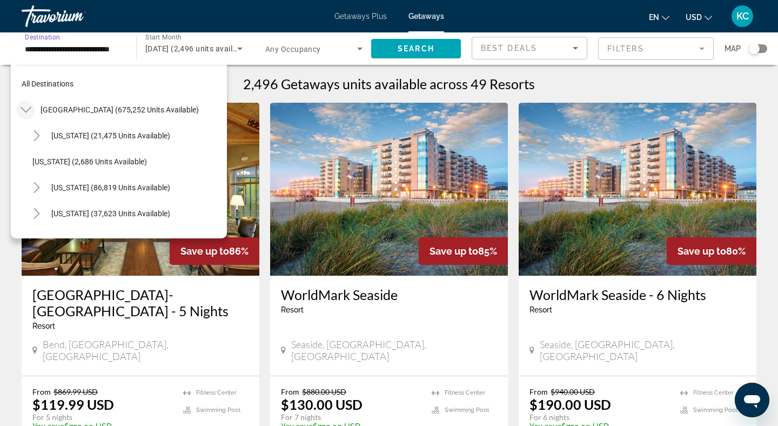
click at [26, 112] on icon "Toggle United States (675,252 units available)" at bounding box center [26, 109] width 11 height 11
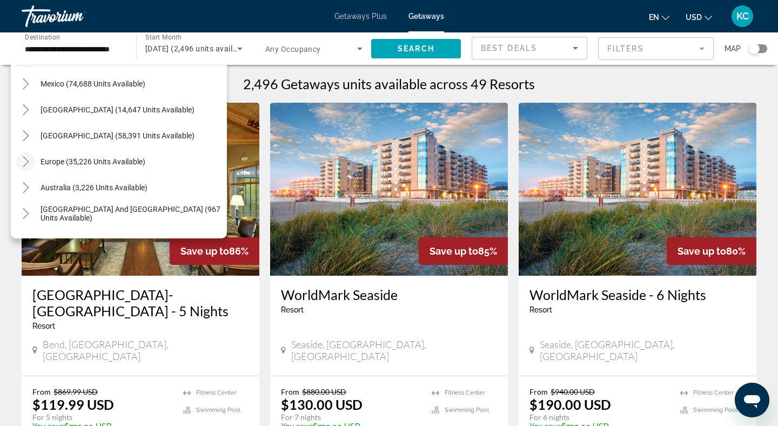
click at [26, 161] on icon "Toggle Europe (35,226 units available)" at bounding box center [26, 161] width 11 height 11
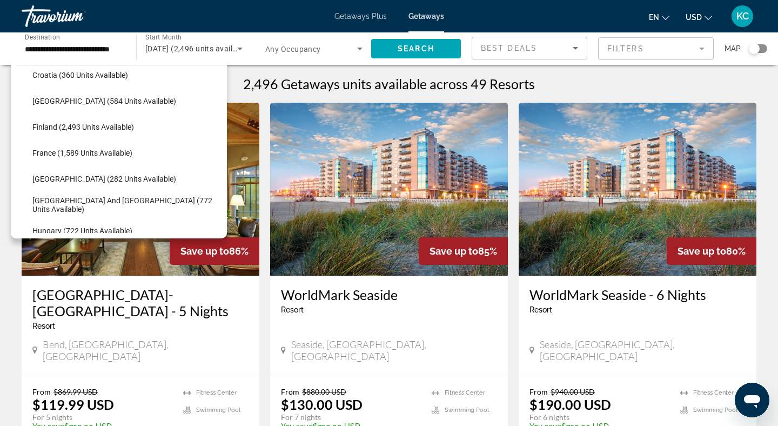
scroll to position [246, 0]
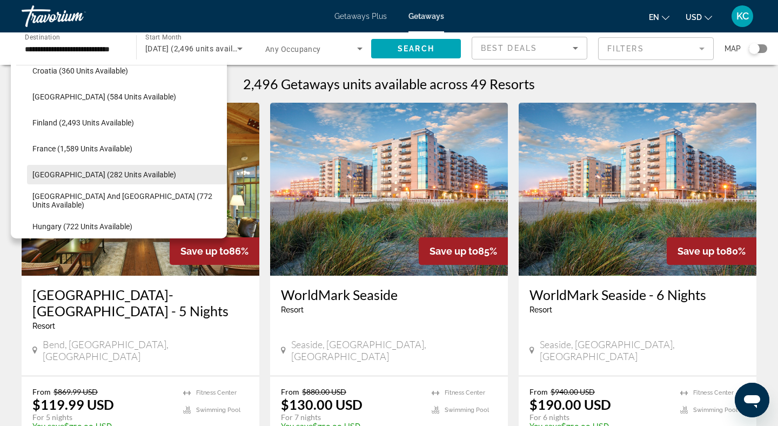
click at [53, 171] on span "[GEOGRAPHIC_DATA] (282 units available)" at bounding box center [104, 174] width 144 height 9
type input "**********"
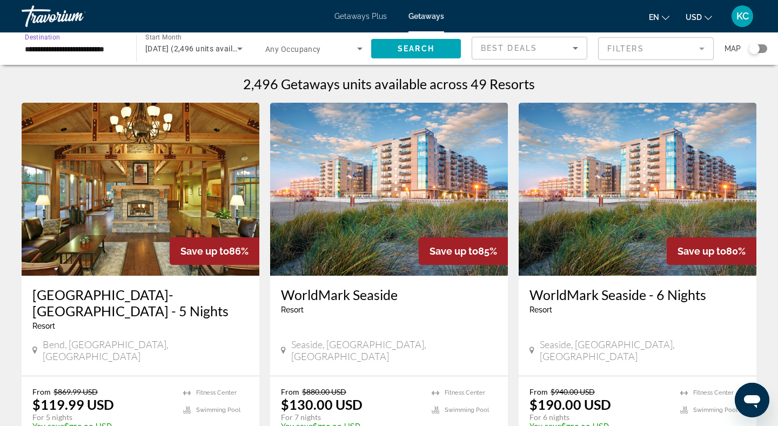
click at [190, 43] on div "[DATE] (2,496 units available)" at bounding box center [191, 48] width 92 height 13
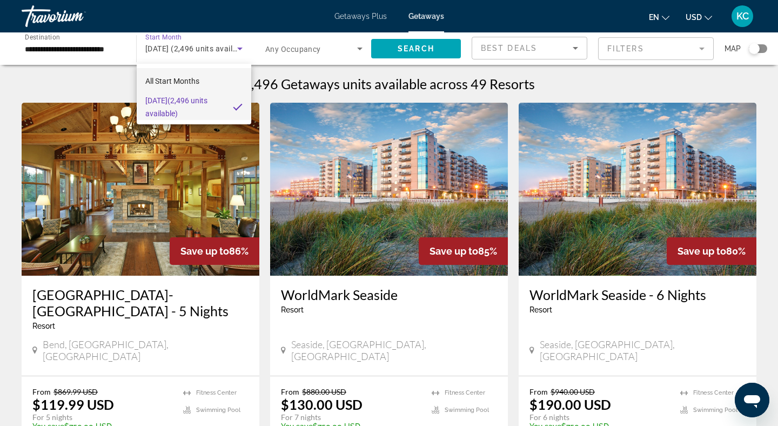
click at [192, 85] on span "All Start Months" at bounding box center [172, 81] width 54 height 9
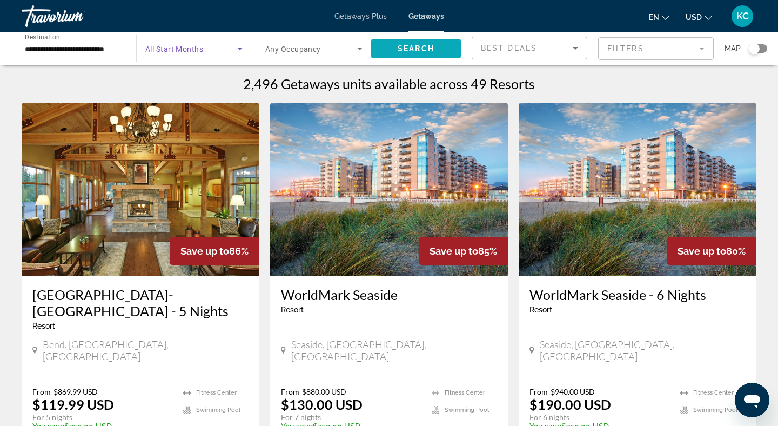
click at [380, 48] on span "Search widget" at bounding box center [416, 49] width 90 height 26
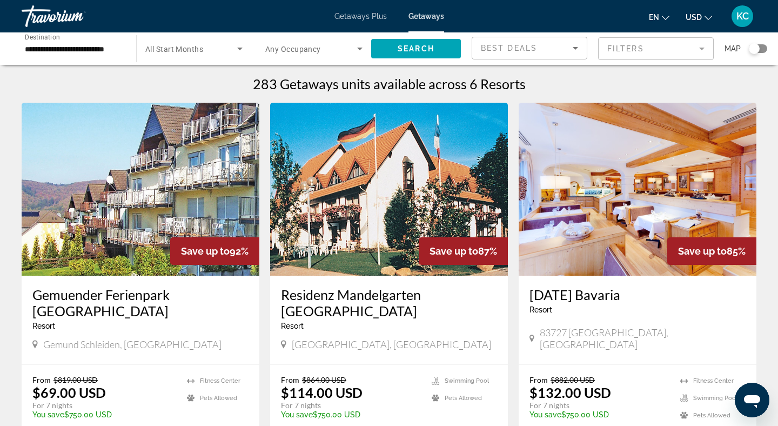
click at [217, 50] on span "Search widget" at bounding box center [191, 48] width 92 height 13
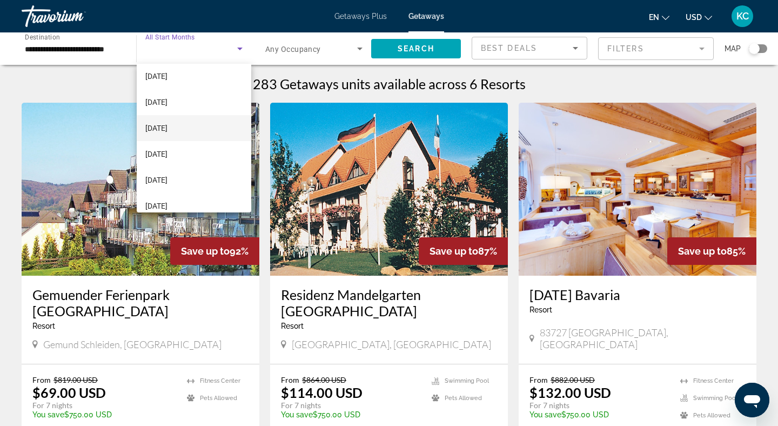
scroll to position [37, 0]
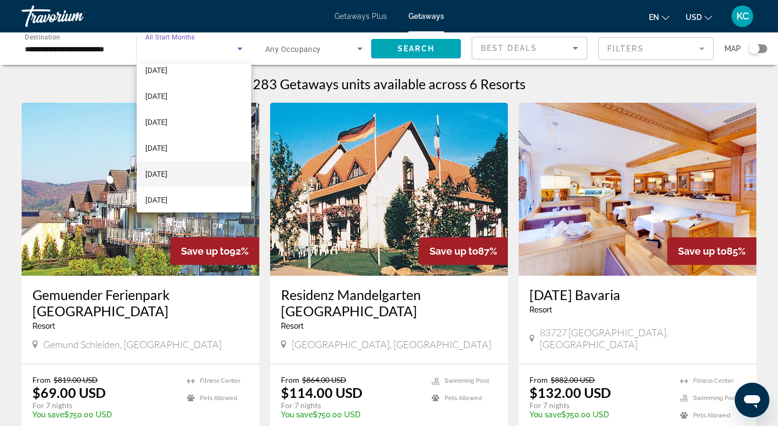
click at [167, 175] on span "[DATE]" at bounding box center [156, 173] width 22 height 13
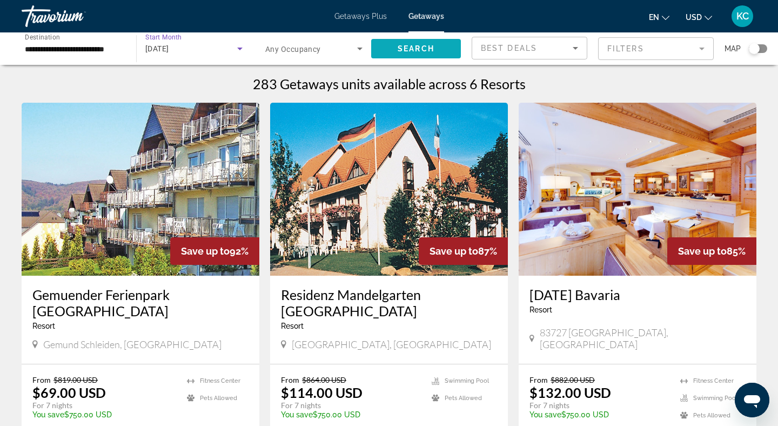
click at [428, 52] on span "Search" at bounding box center [415, 48] width 37 height 9
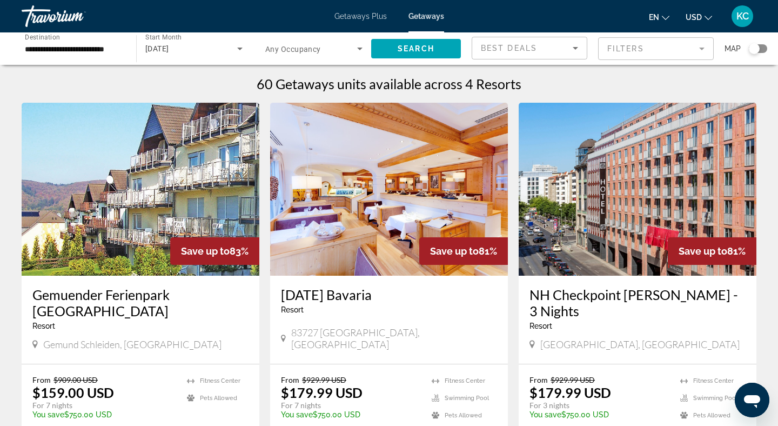
click at [191, 193] on img "Main content" at bounding box center [141, 189] width 238 height 173
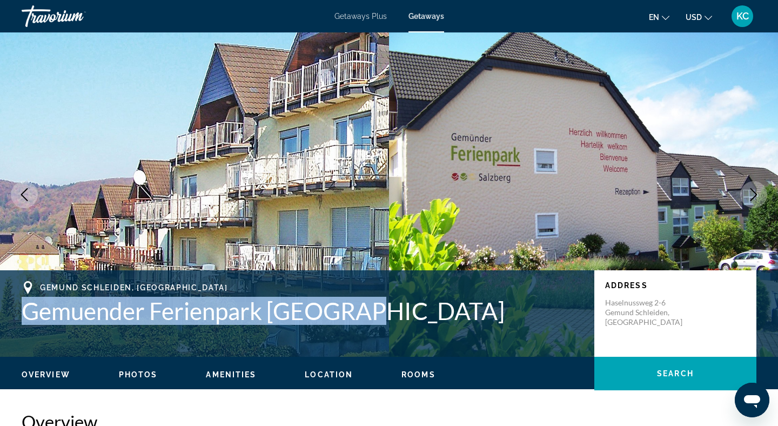
drag, startPoint x: 29, startPoint y: 313, endPoint x: 333, endPoint y: 327, distance: 304.9
click at [334, 327] on div "Gemund Schleiden, [GEOGRAPHIC_DATA] Gemuender Ferienpark [PERSON_NAME] Address …" at bounding box center [389, 313] width 778 height 65
copy h1 "Gemuender Ferienpark [GEOGRAPHIC_DATA]"
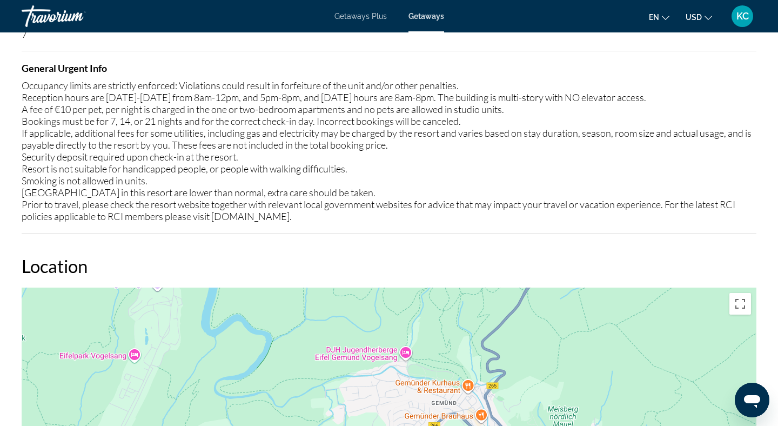
scroll to position [1017, 0]
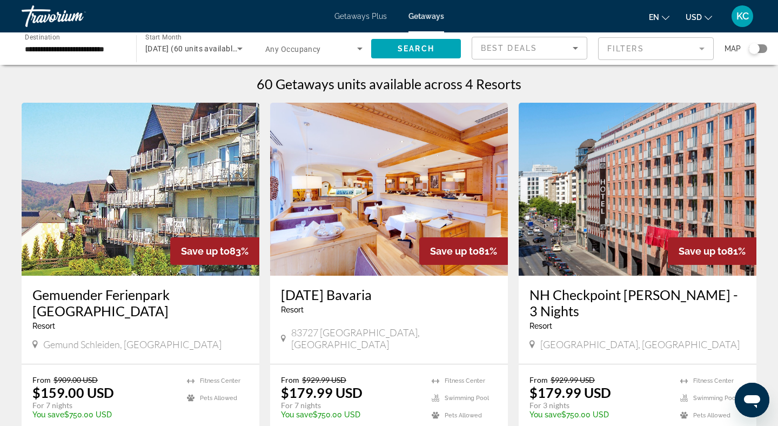
click at [240, 49] on icon "Search widget" at bounding box center [239, 49] width 5 height 3
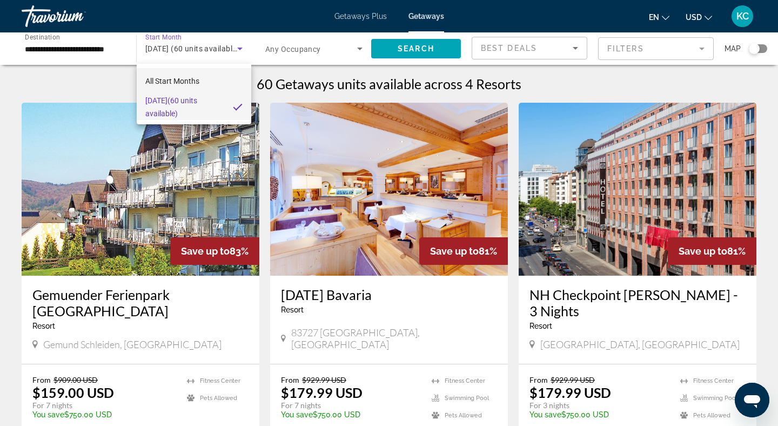
click at [234, 85] on mat-option "All Start Months" at bounding box center [194, 81] width 114 height 26
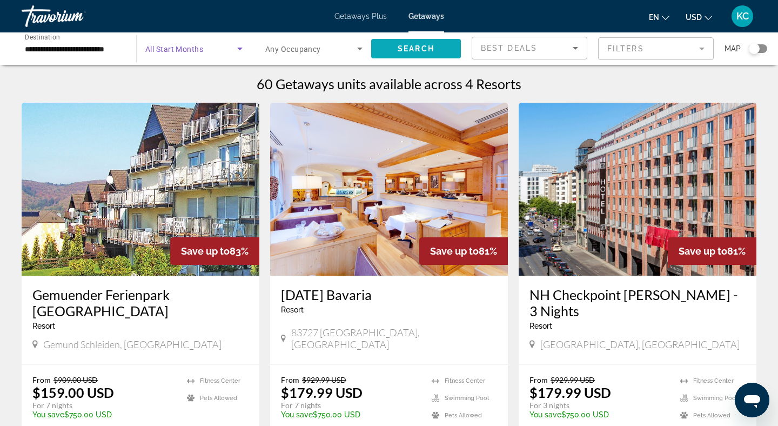
click at [396, 54] on span "Search widget" at bounding box center [416, 49] width 90 height 26
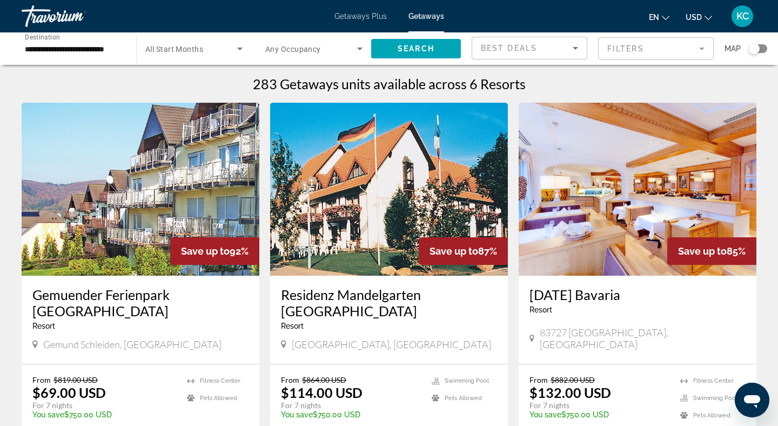
click at [234, 45] on icon "Search widget" at bounding box center [239, 48] width 13 height 13
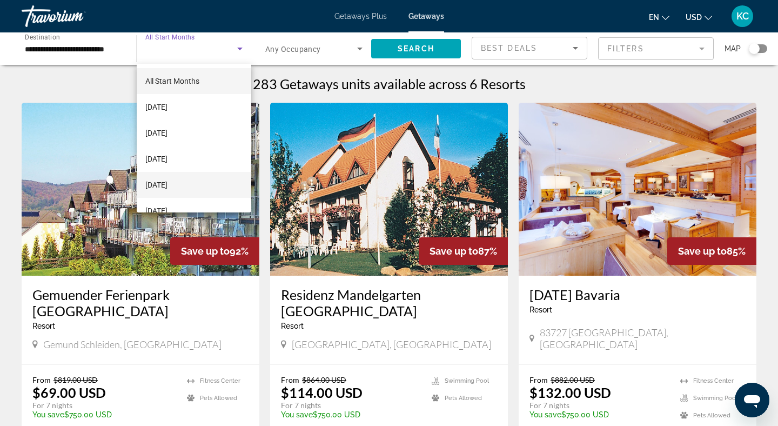
click at [200, 176] on mat-option "[DATE]" at bounding box center [194, 185] width 114 height 26
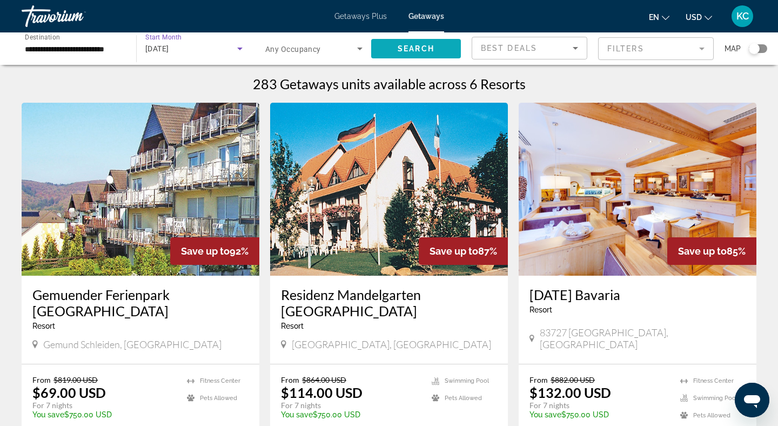
click at [419, 46] on span "Search" at bounding box center [415, 48] width 37 height 9
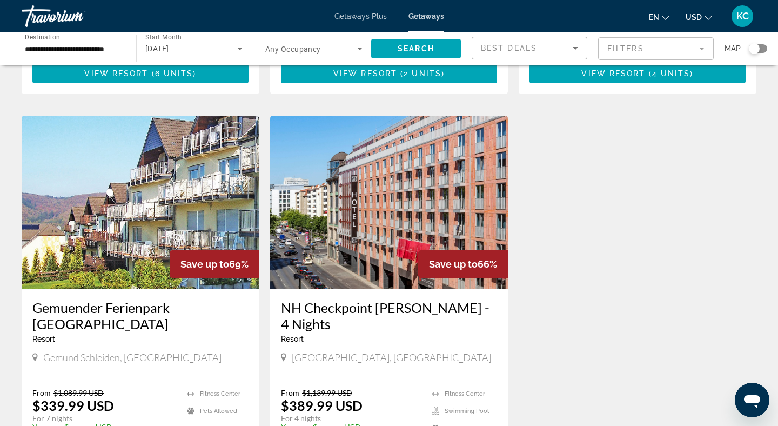
scroll to position [372, 0]
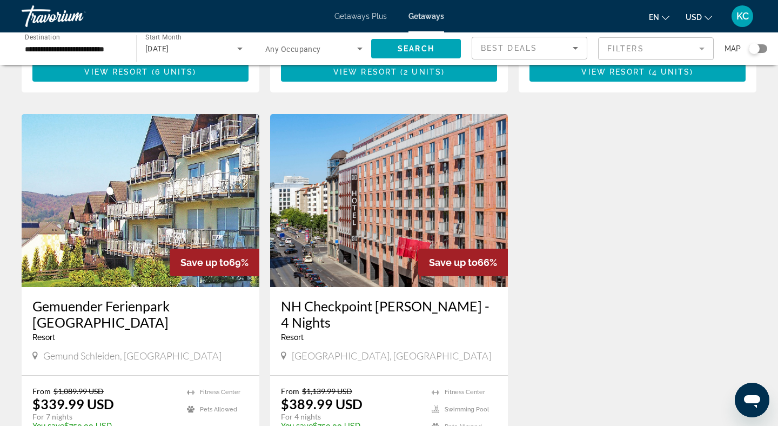
click at [211, 221] on img "Main content" at bounding box center [141, 200] width 238 height 173
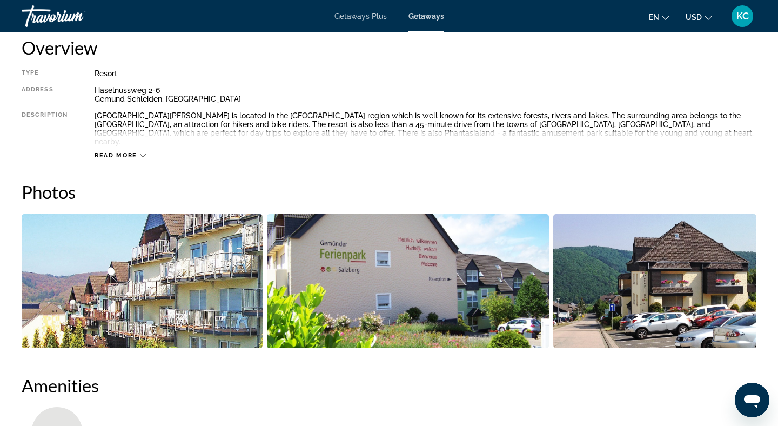
scroll to position [373, 0]
